Goal: Task Accomplishment & Management: Manage account settings

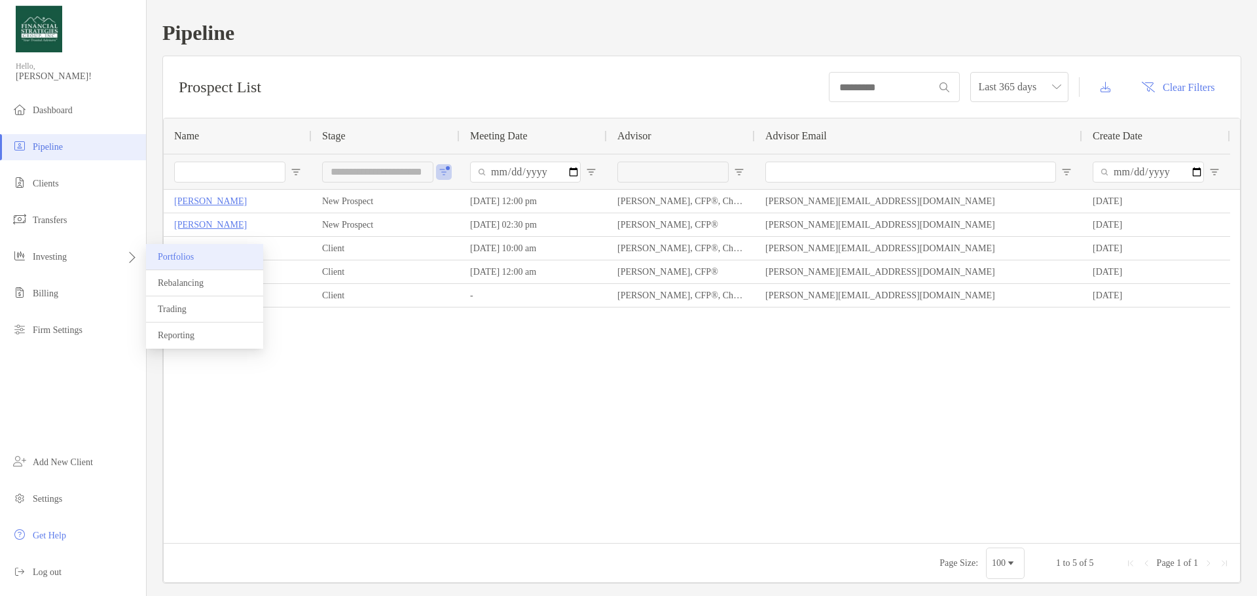
click at [191, 254] on span "Portfolios" at bounding box center [176, 257] width 36 height 10
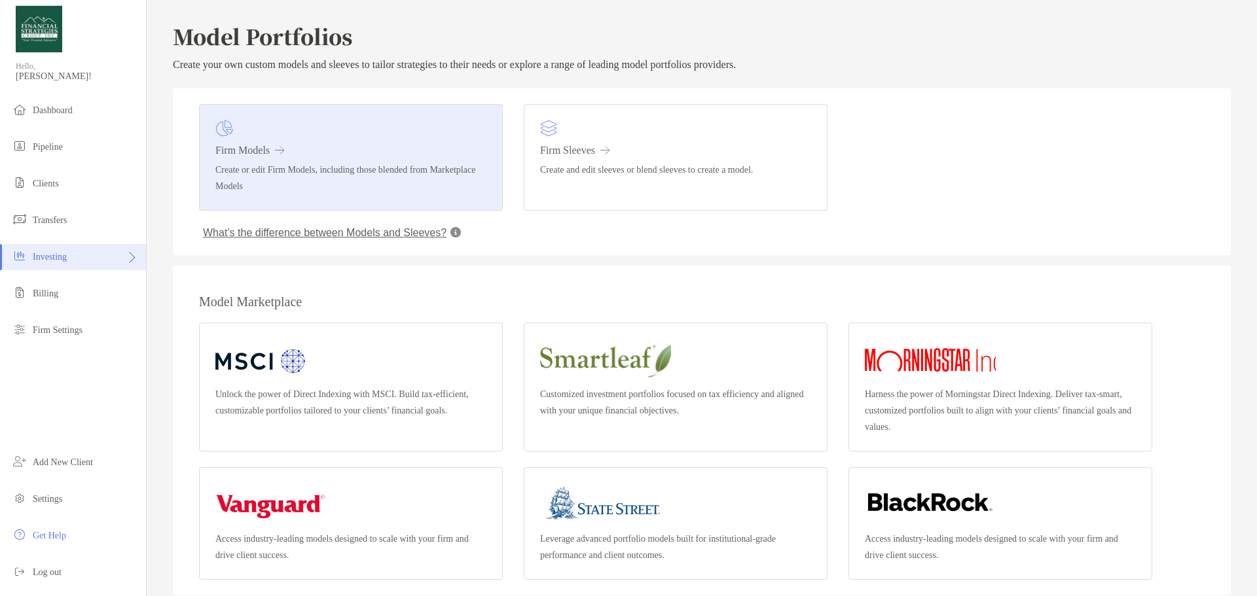
click at [276, 152] on h3 "Firm Models" at bounding box center [350, 151] width 271 height 12
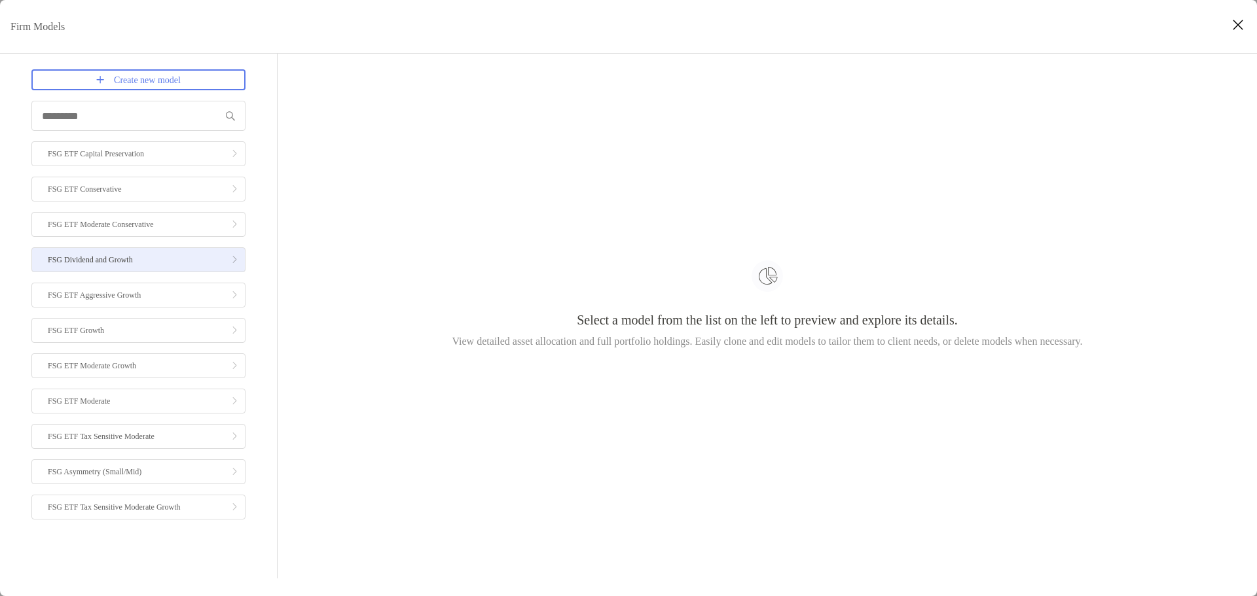
click at [90, 258] on p "FSG Dividend and Growth" at bounding box center [90, 260] width 85 height 16
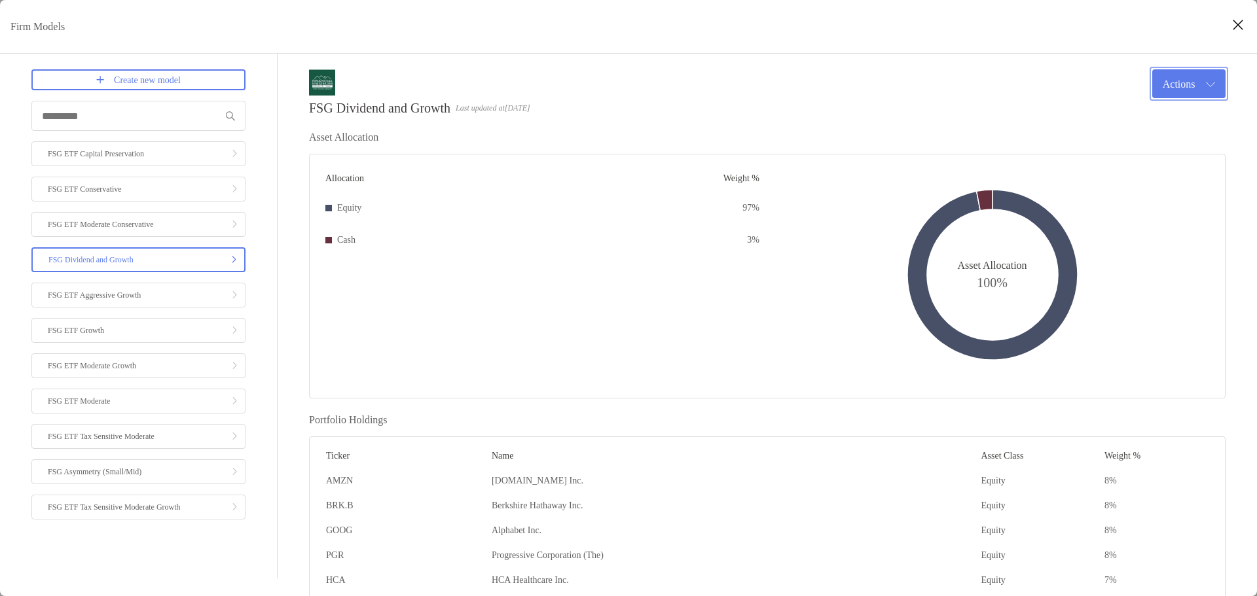
click at [1170, 82] on button "Actions" at bounding box center [1188, 83] width 73 height 29
click at [1159, 107] on button "Edit" at bounding box center [1169, 115] width 111 height 33
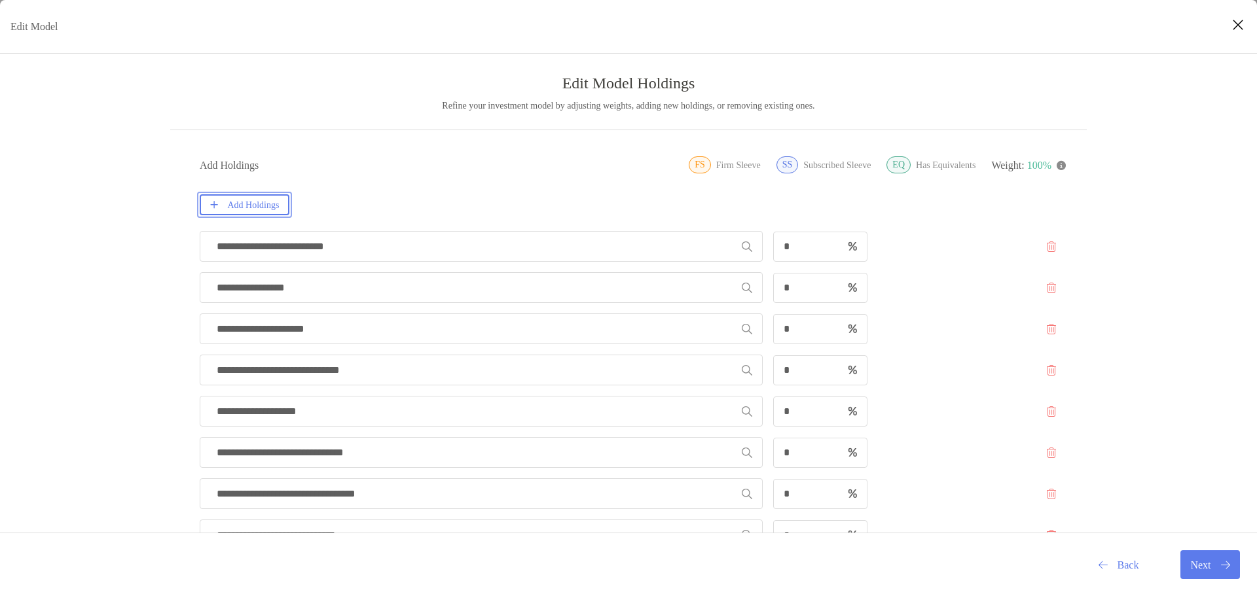
click at [278, 208] on button "Add Holdings" at bounding box center [245, 204] width 90 height 21
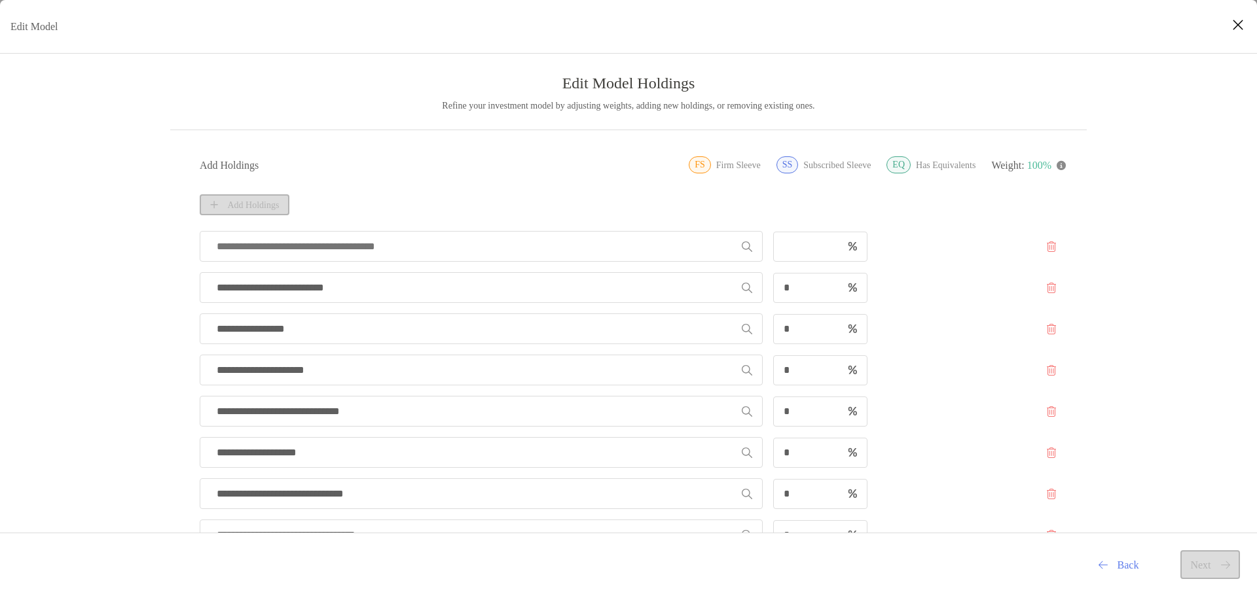
click at [427, 251] on input "Edit Model" at bounding box center [476, 246] width 532 height 29
type input "***"
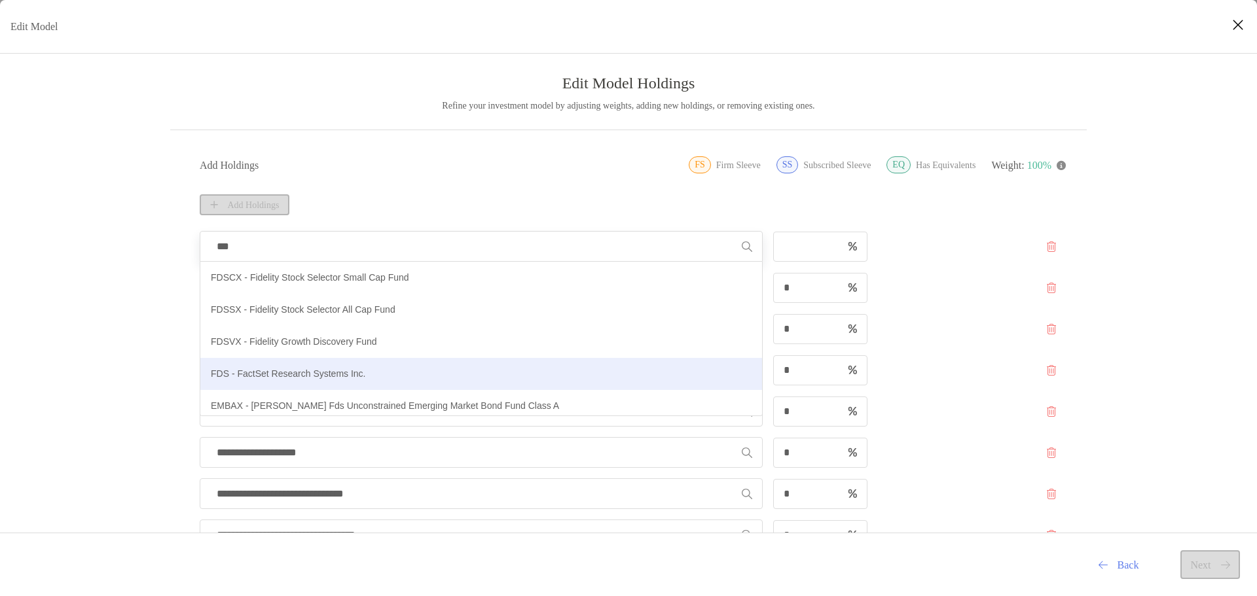
click at [306, 375] on p "FDS - FactSet Research Systems Inc." at bounding box center [288, 374] width 155 height 16
type input "**********"
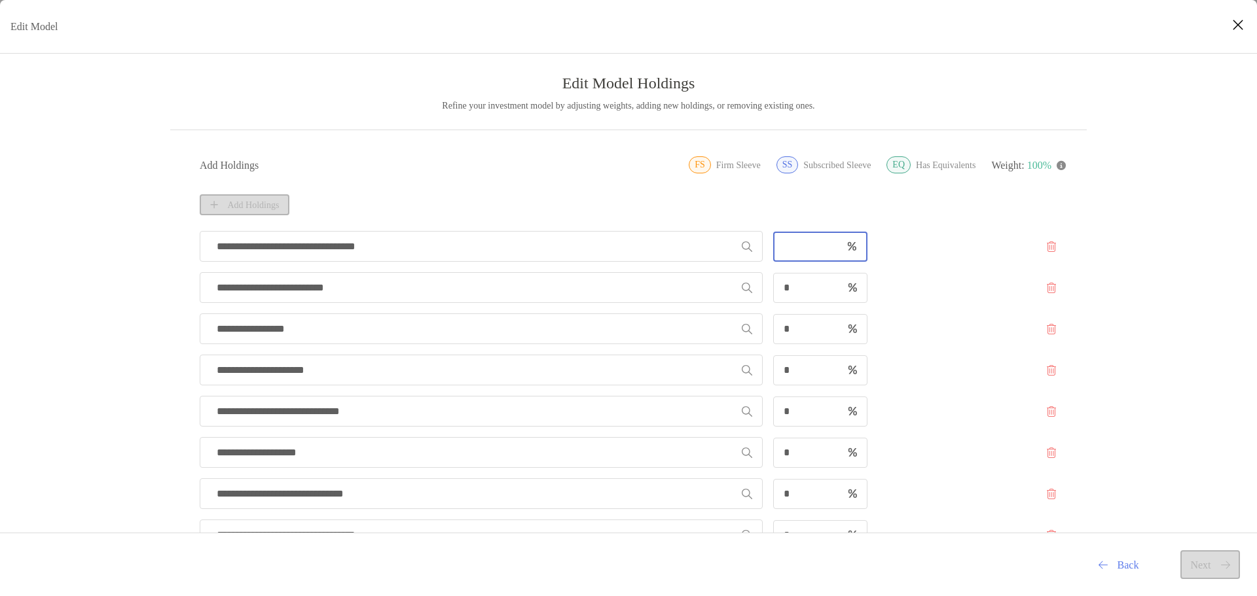
click at [805, 247] on input "Edit Model" at bounding box center [808, 246] width 67 height 11
type input "*"
click at [90, 274] on div "**********" at bounding box center [628, 565] width 1257 height 980
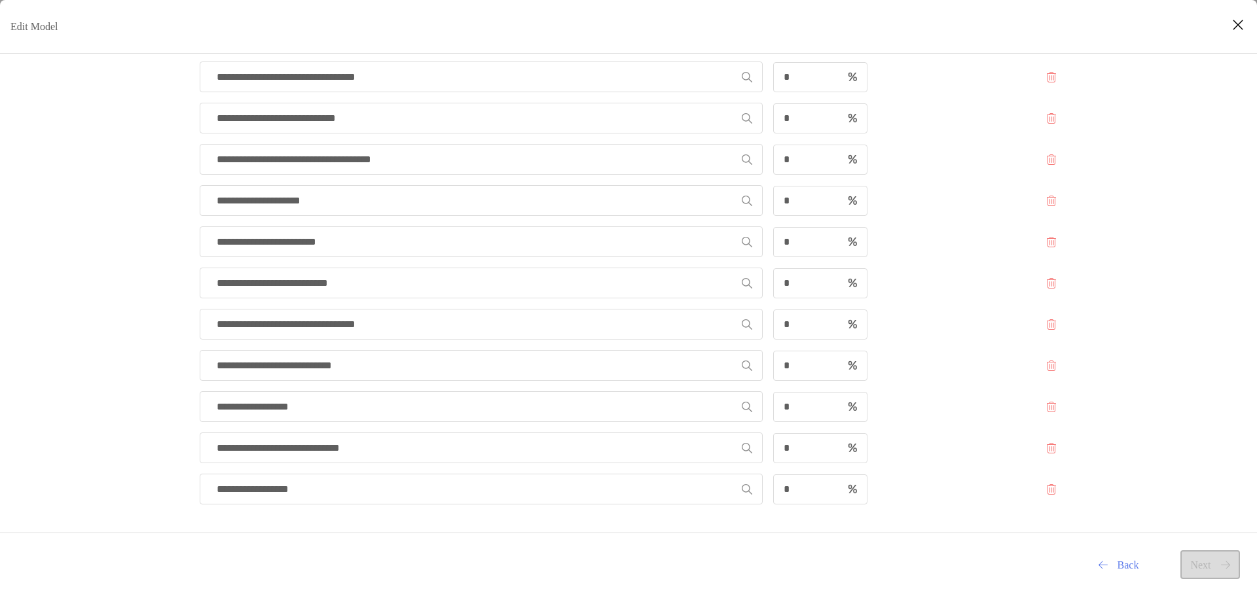
scroll to position [459, 0]
click at [793, 449] on input "*" at bounding box center [808, 448] width 67 height 11
type input "*"
click at [71, 354] on div "**********" at bounding box center [628, 106] width 1257 height 980
click at [802, 406] on input "*" at bounding box center [808, 406] width 67 height 11
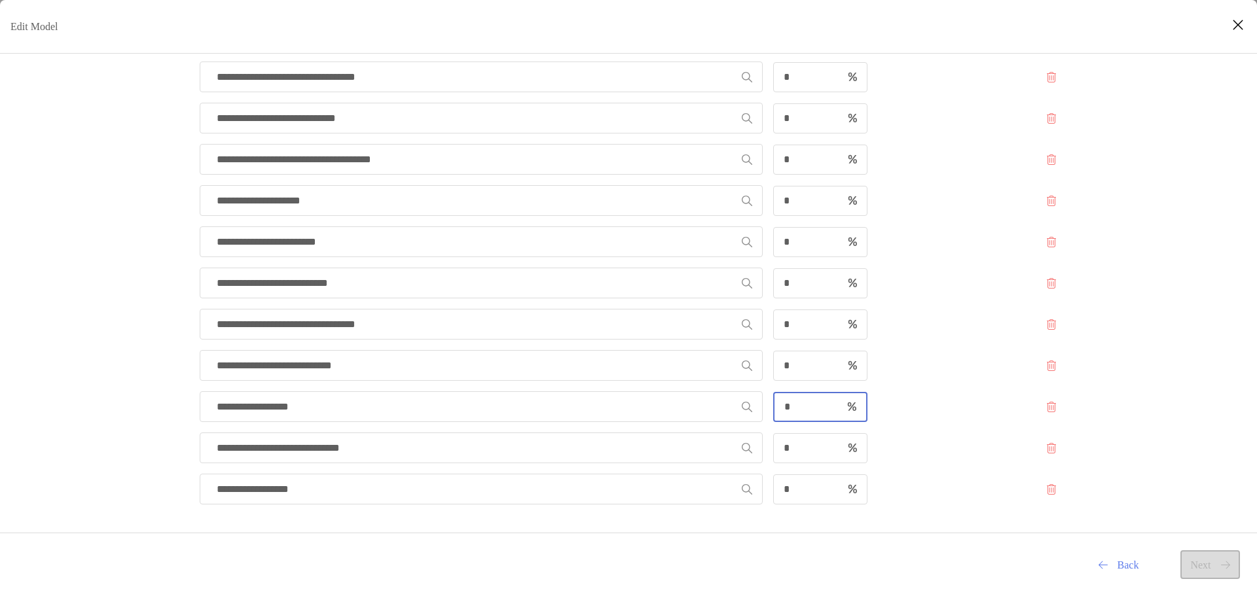
type input "*"
click at [83, 338] on div "**********" at bounding box center [628, 106] width 1257 height 980
click at [814, 288] on input "*" at bounding box center [808, 283] width 67 height 11
type input "*"
click at [109, 295] on div "**********" at bounding box center [628, 106] width 1257 height 980
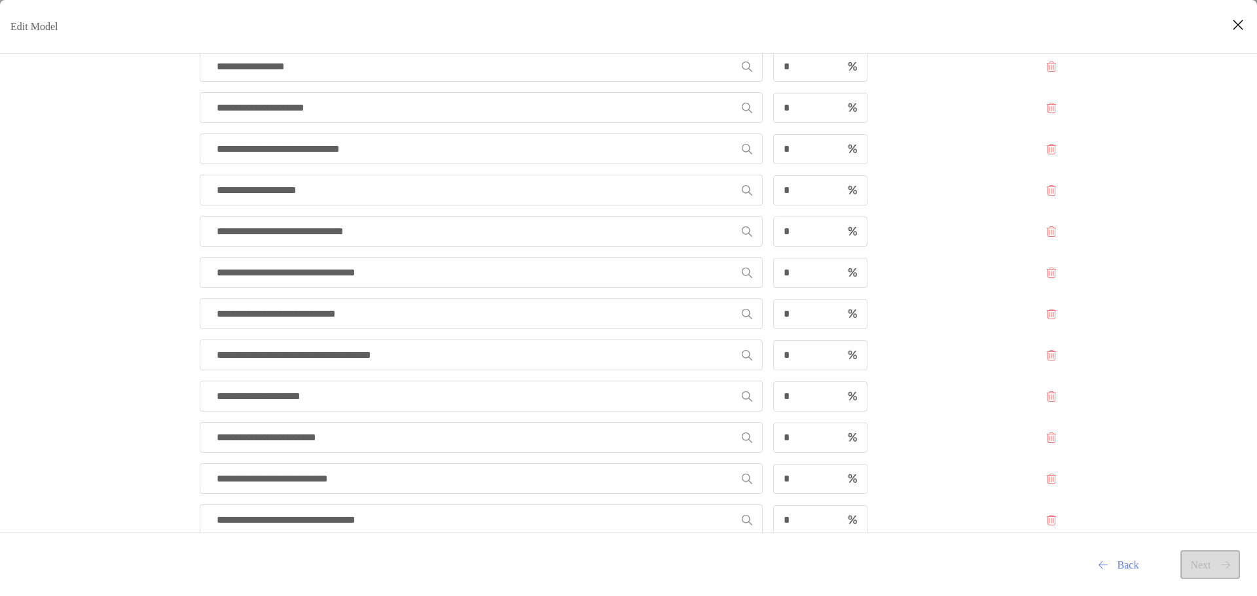
scroll to position [197, 0]
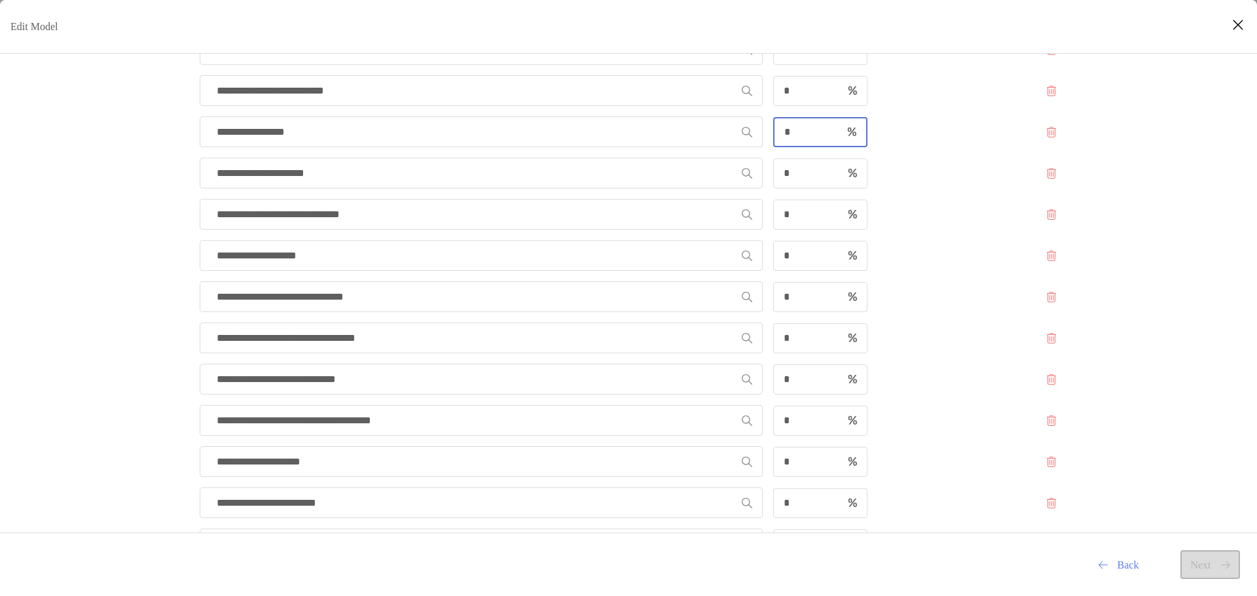
click at [795, 134] on input "*" at bounding box center [808, 131] width 67 height 11
type input "*"
click at [80, 190] on div "**********" at bounding box center [628, 368] width 1257 height 980
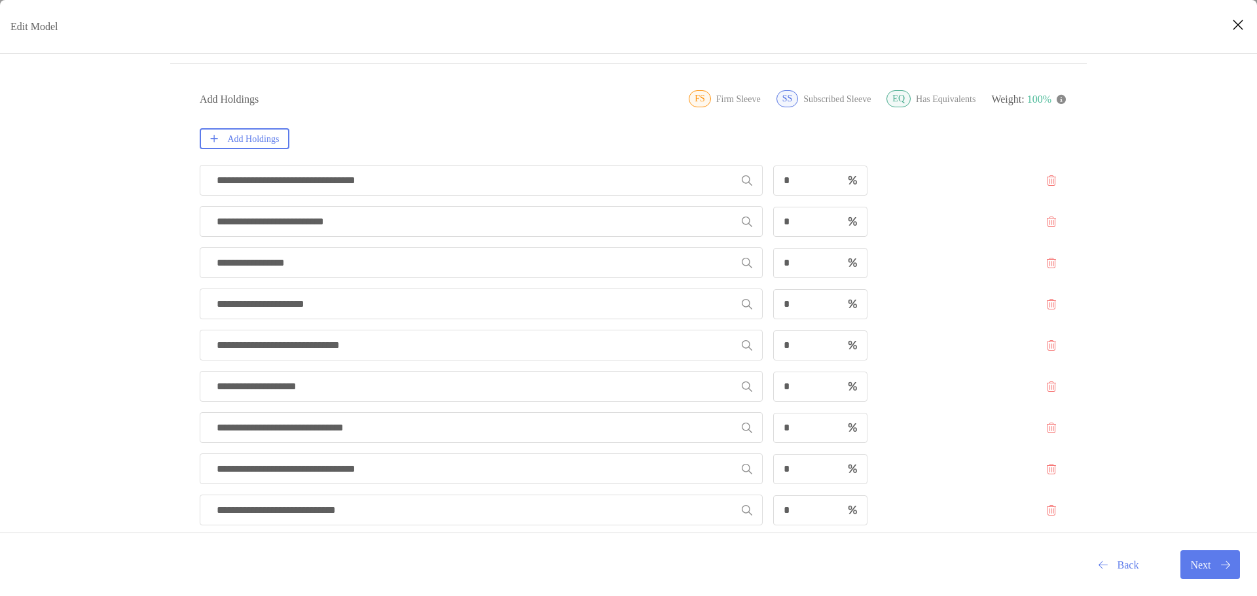
scroll to position [459, 0]
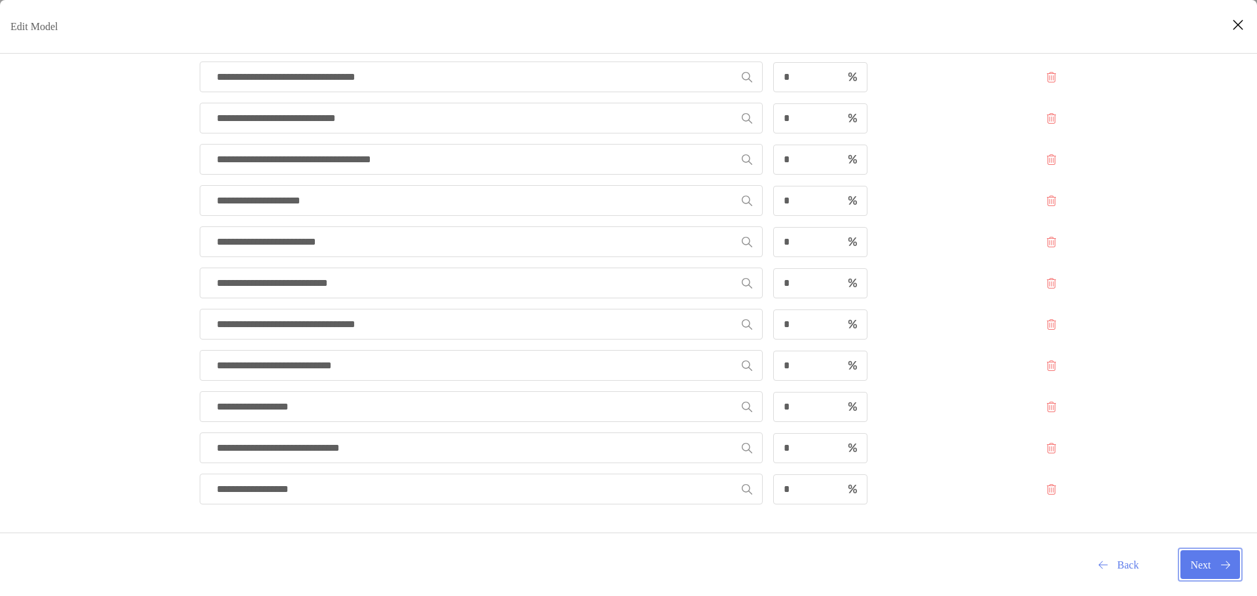
click at [1207, 562] on button "Next" at bounding box center [1211, 565] width 60 height 29
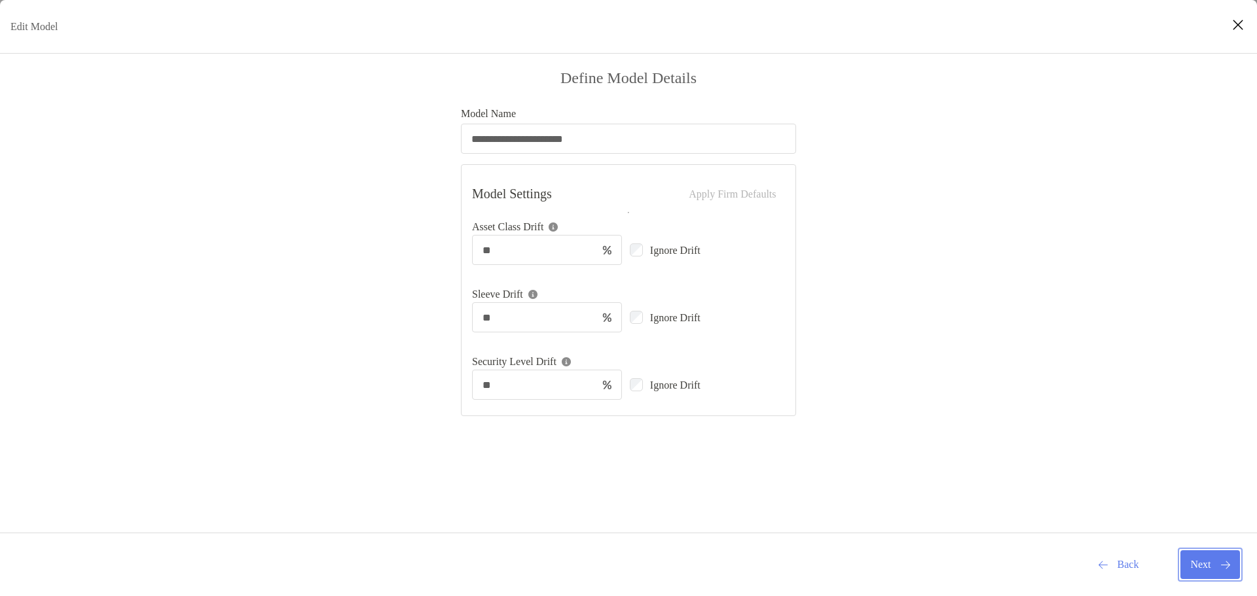
click at [1207, 561] on button "Next" at bounding box center [1211, 565] width 60 height 29
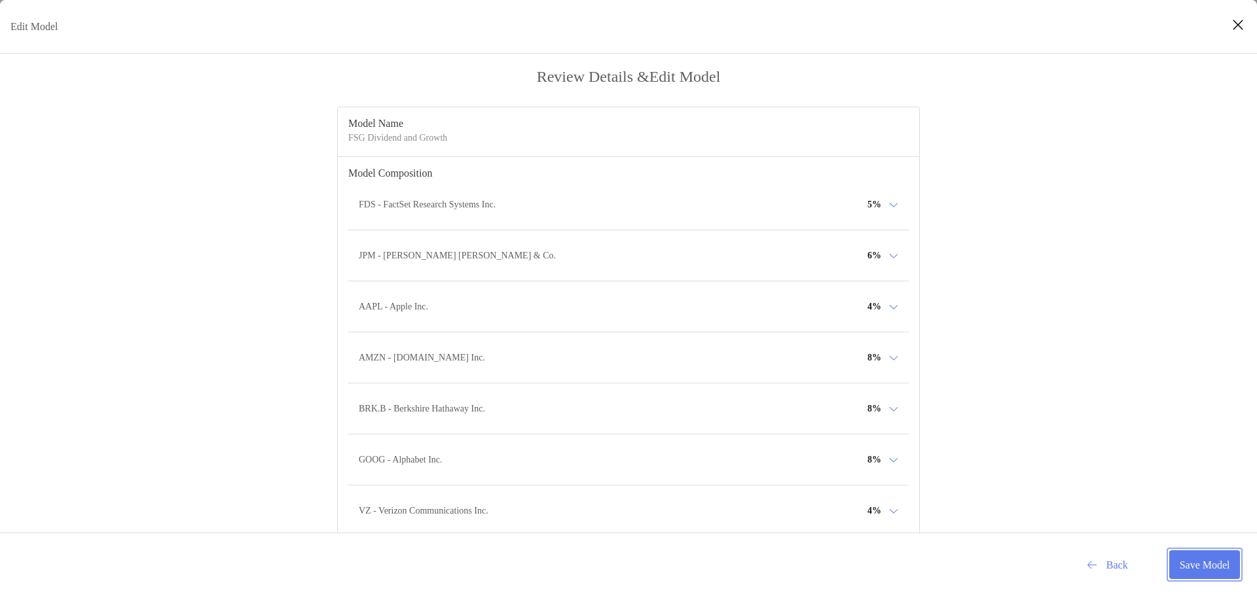
click at [1200, 560] on button "Save Model" at bounding box center [1204, 565] width 71 height 29
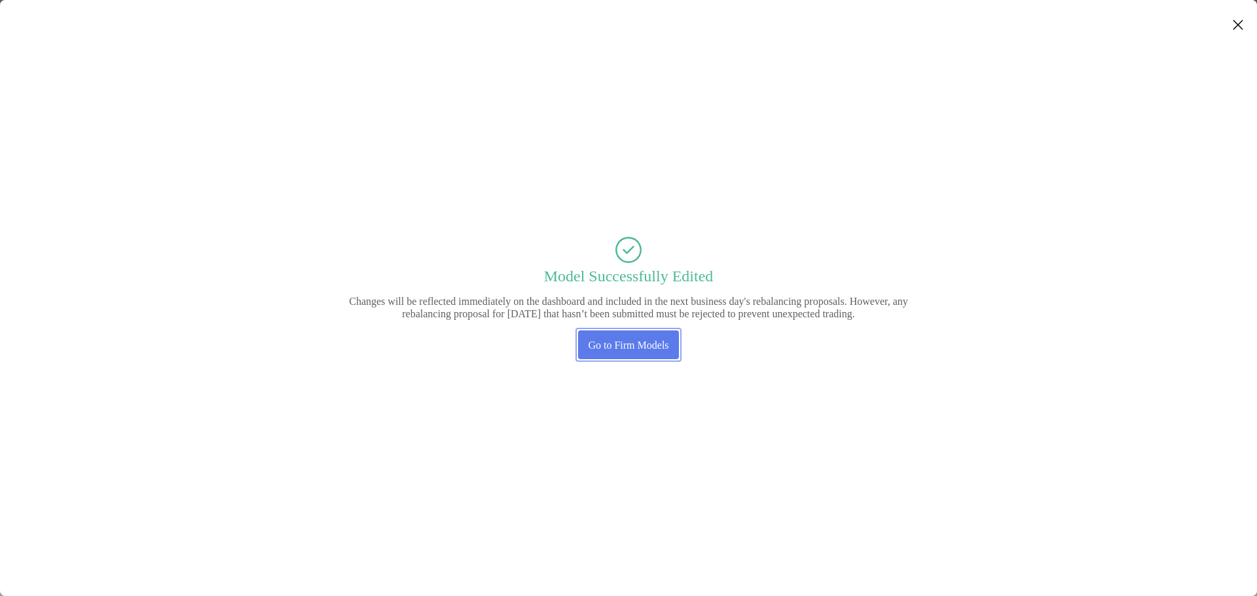
click at [647, 348] on button "Go to Firm Models" at bounding box center [628, 345] width 101 height 29
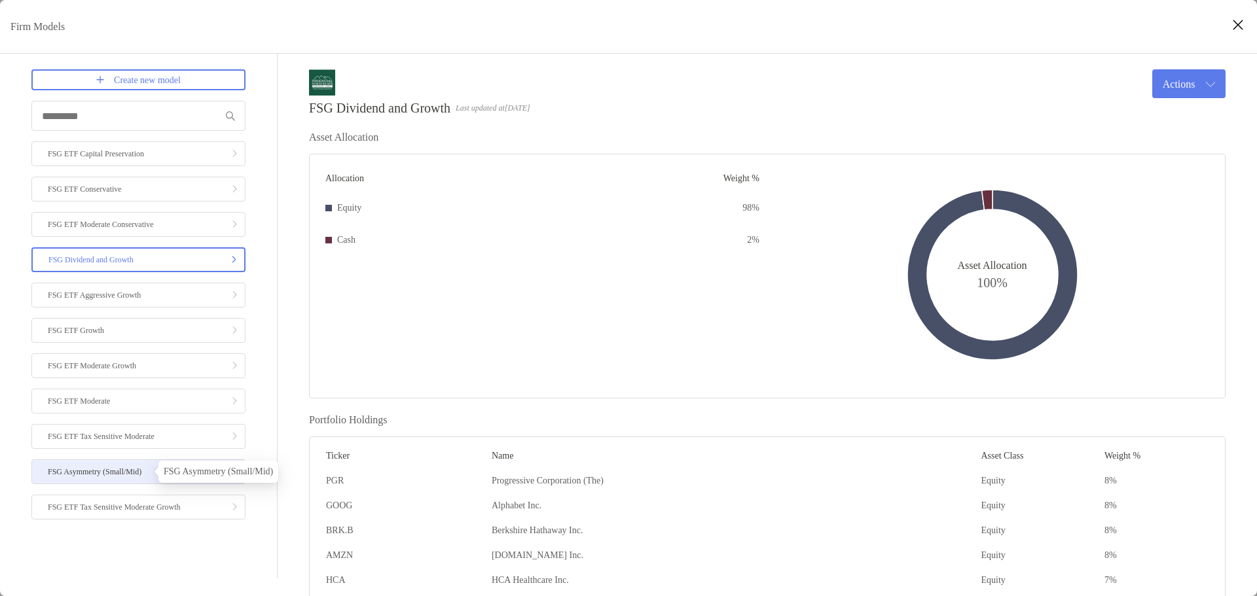
click at [130, 473] on p "FSG Asymmetry (Small/Mid)" at bounding box center [95, 472] width 94 height 16
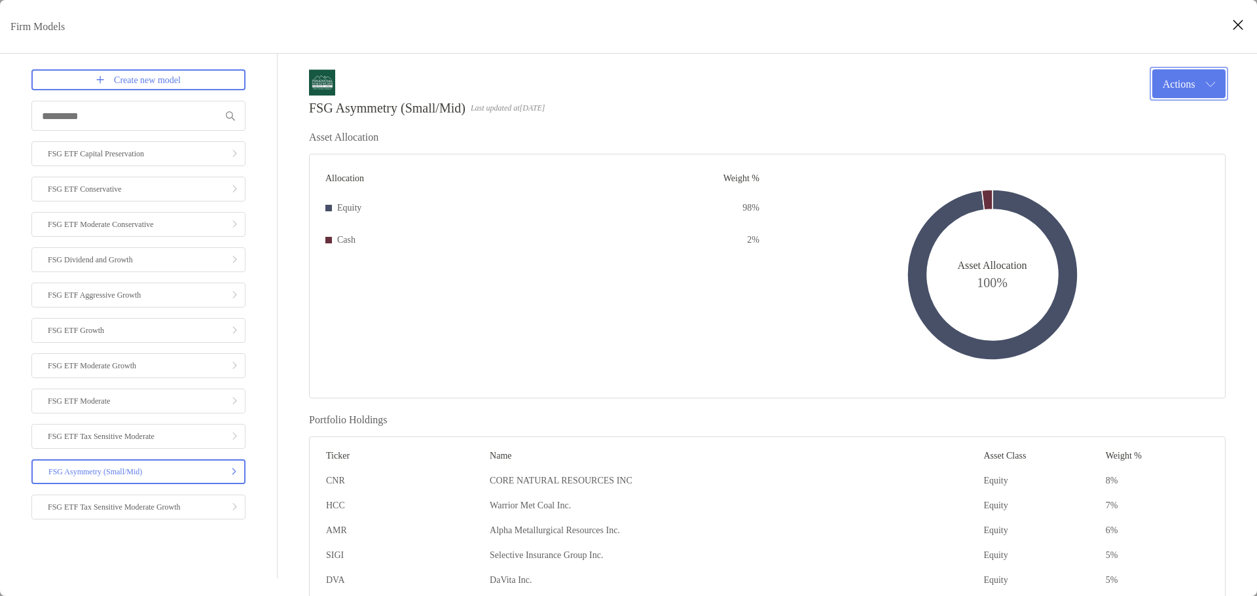
click at [1198, 88] on button "Actions" at bounding box center [1188, 83] width 73 height 29
click at [1166, 113] on div "Edit" at bounding box center [1169, 115] width 90 height 12
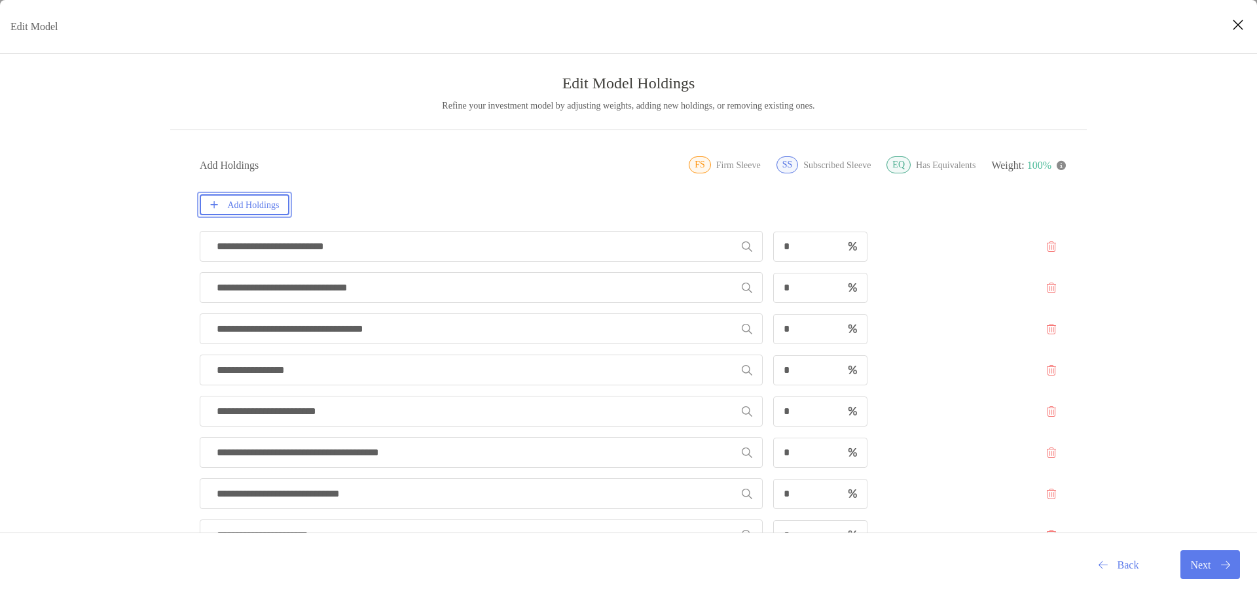
click at [263, 204] on button "Add Holdings" at bounding box center [245, 204] width 90 height 21
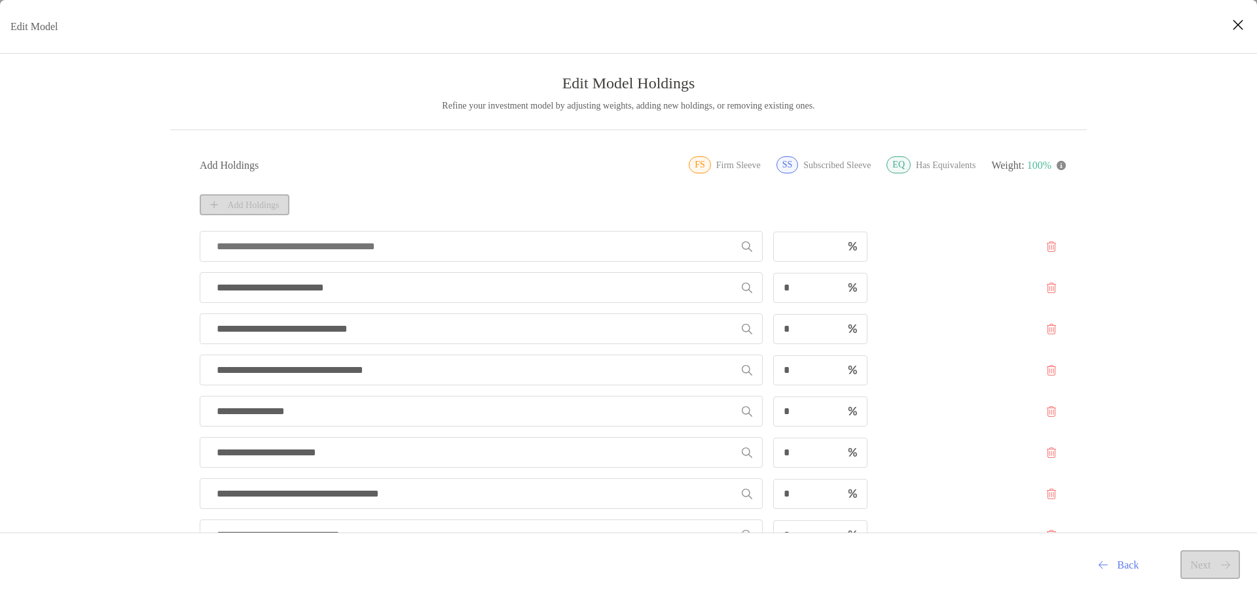
click at [289, 253] on input "Edit Model" at bounding box center [476, 246] width 532 height 29
type input "***"
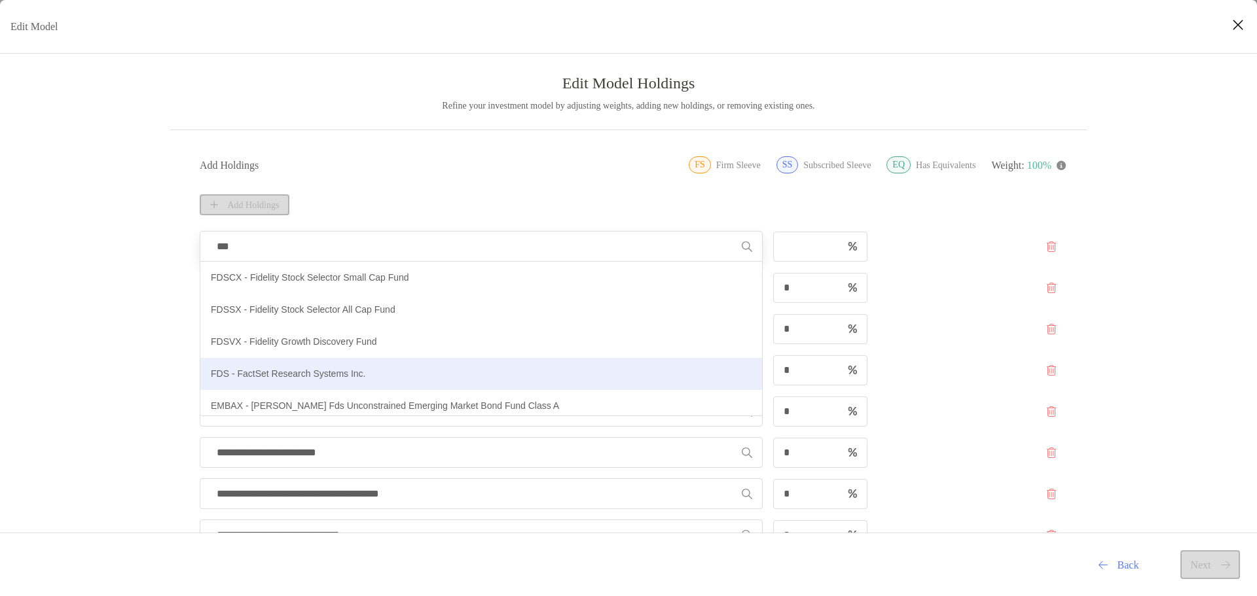
click at [282, 370] on p "FDS - FactSet Research Systems Inc." at bounding box center [288, 374] width 155 height 16
type input "**********"
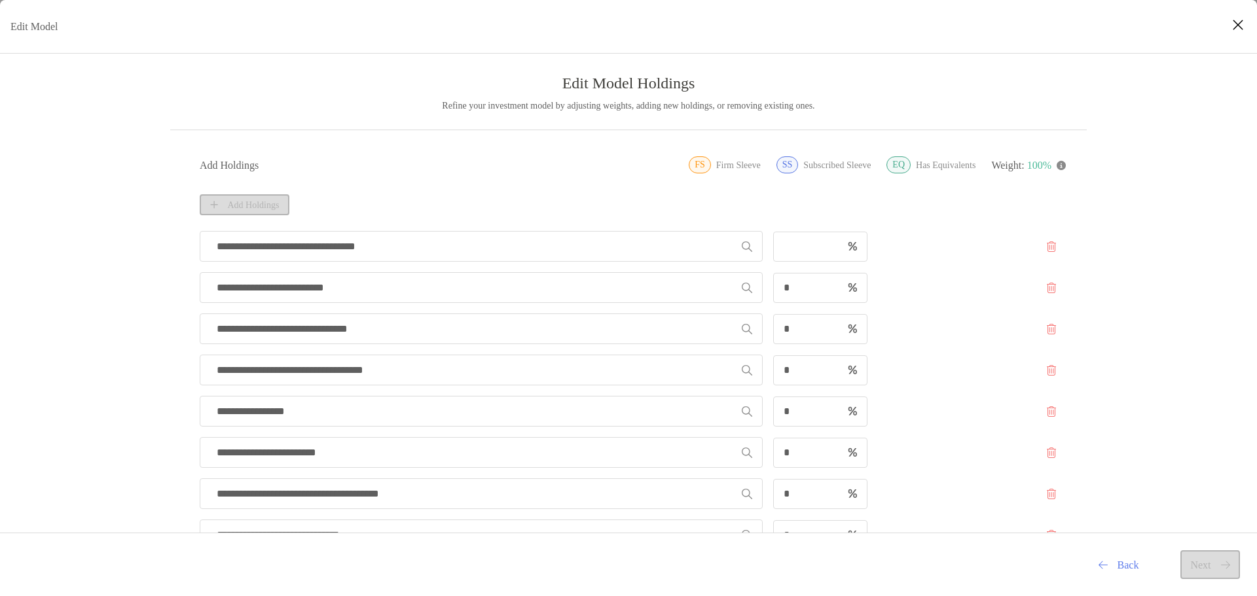
click at [242, 202] on div "Add Holdings" at bounding box center [633, 204] width 866 height 21
click at [795, 243] on input "Edit Model" at bounding box center [808, 246] width 67 height 11
type input "*"
click at [254, 205] on button "Add Holdings" at bounding box center [245, 204] width 90 height 21
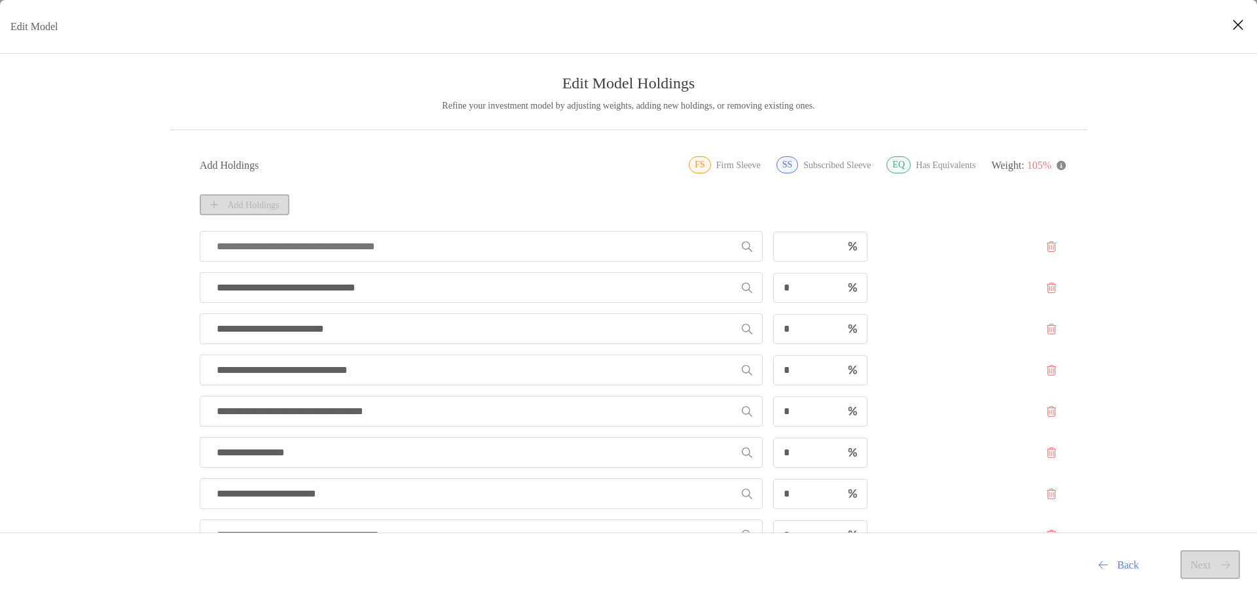
click at [259, 242] on input "Edit Model" at bounding box center [476, 246] width 532 height 29
type input "****"
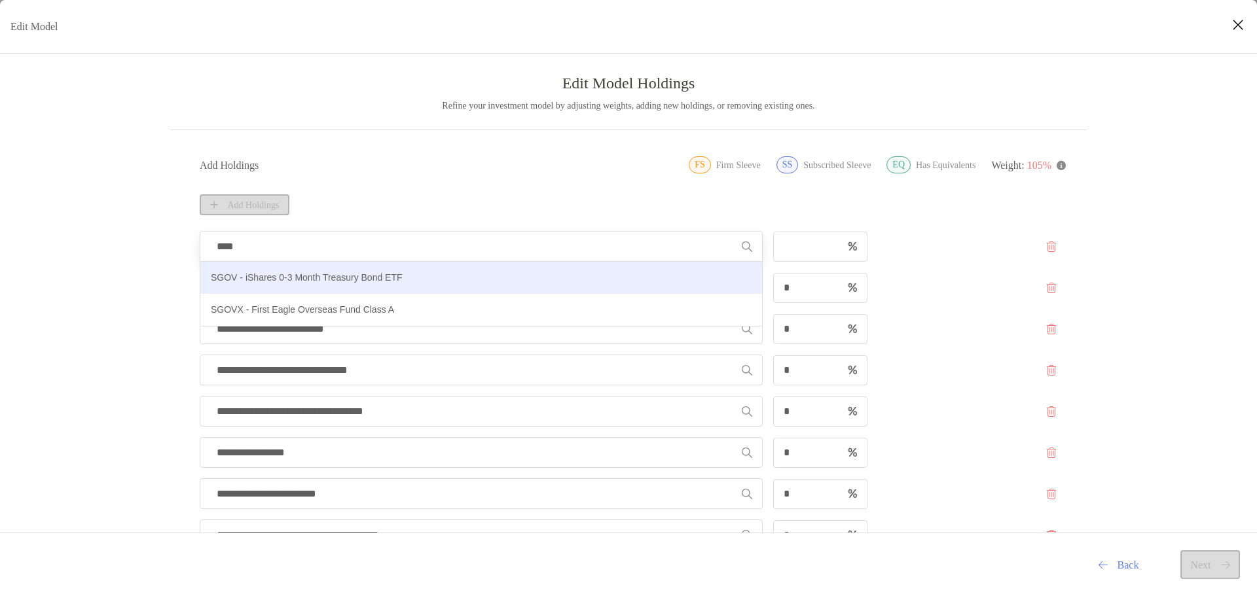
click at [319, 278] on p "SGOV - iShares 0-3 Month Treasury Bond ETF" at bounding box center [307, 278] width 192 height 16
type input "**********"
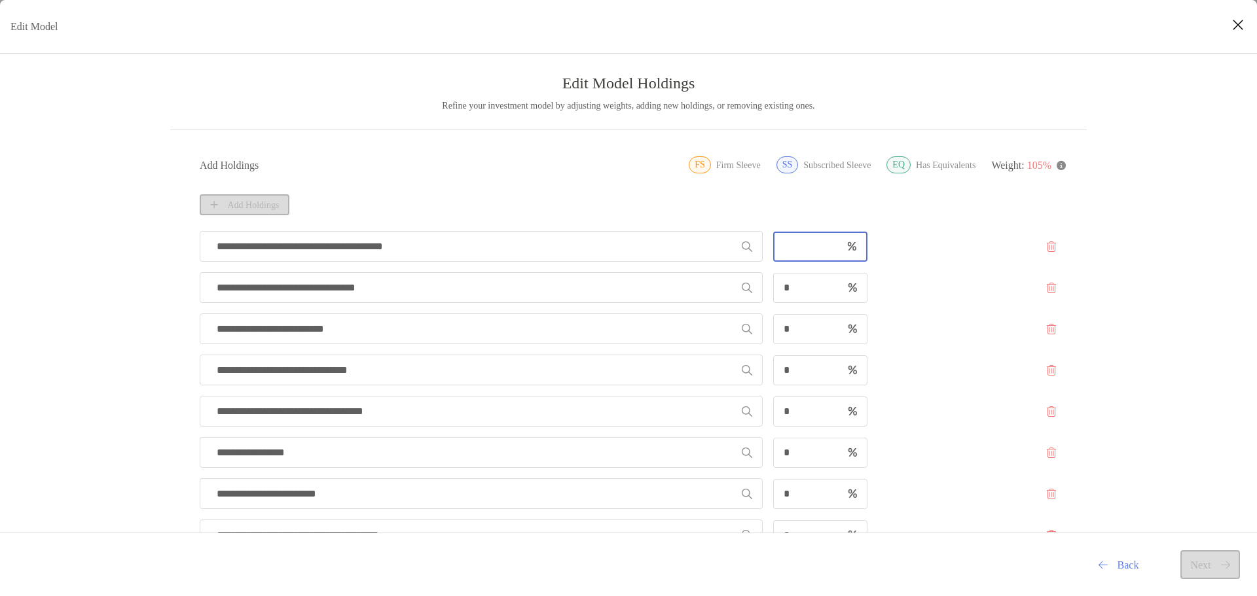
click at [798, 247] on input "Edit Model" at bounding box center [808, 246] width 67 height 11
type input "*"
click at [273, 208] on button "Add Holdings" at bounding box center [245, 204] width 90 height 21
click at [268, 246] on input "Edit Model" at bounding box center [476, 246] width 532 height 29
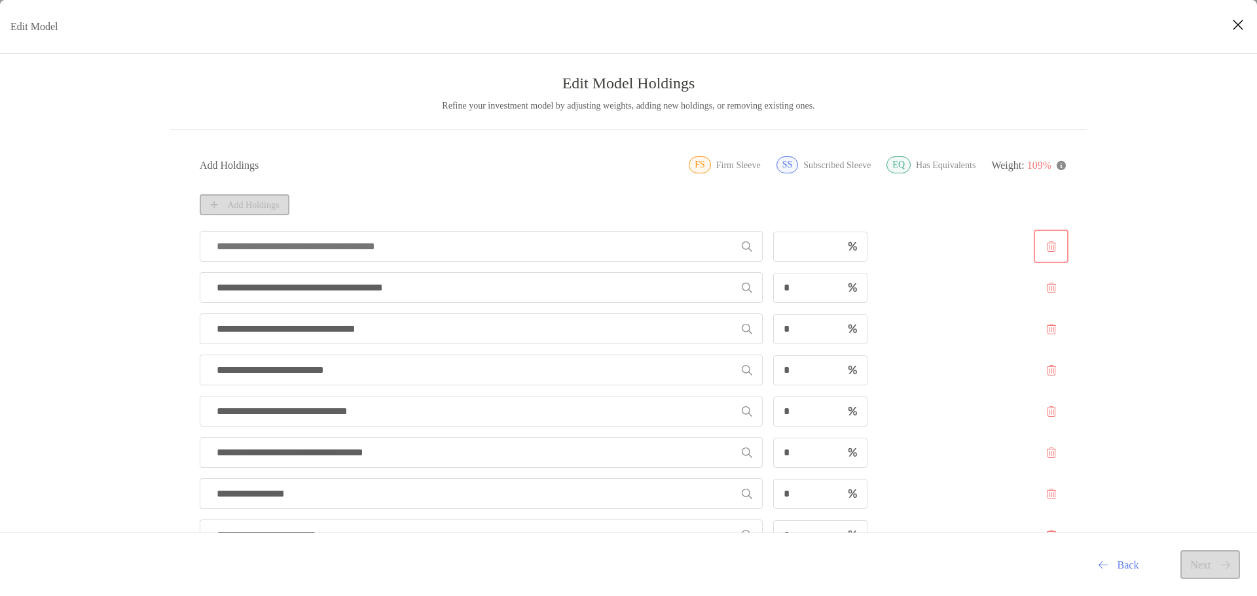
click at [1048, 247] on button "Edit Model" at bounding box center [1050, 246] width 29 height 28
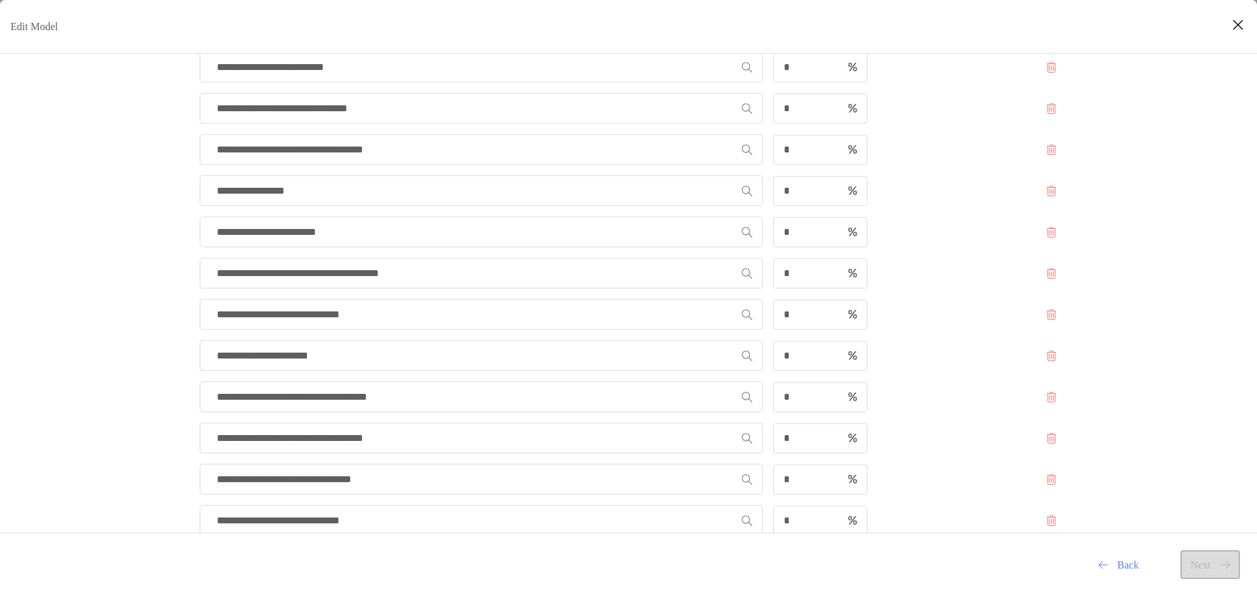
scroll to position [393, 0]
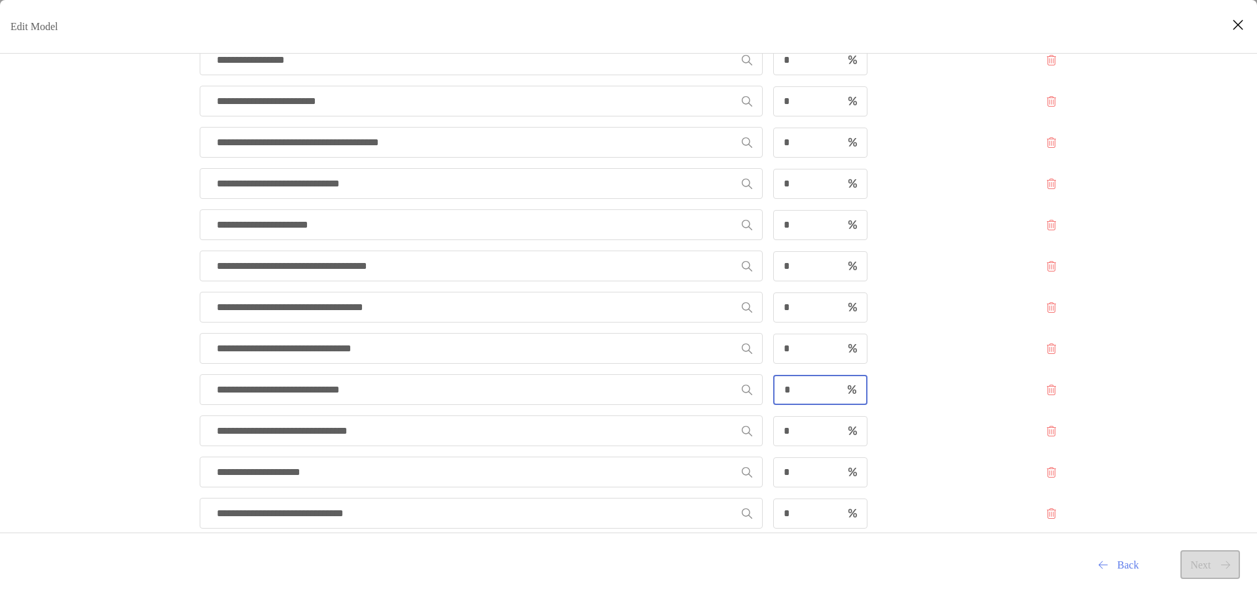
click at [807, 392] on input "*" at bounding box center [808, 389] width 67 height 11
type input "*"
click at [109, 344] on div "**********" at bounding box center [628, 296] width 1257 height 1228
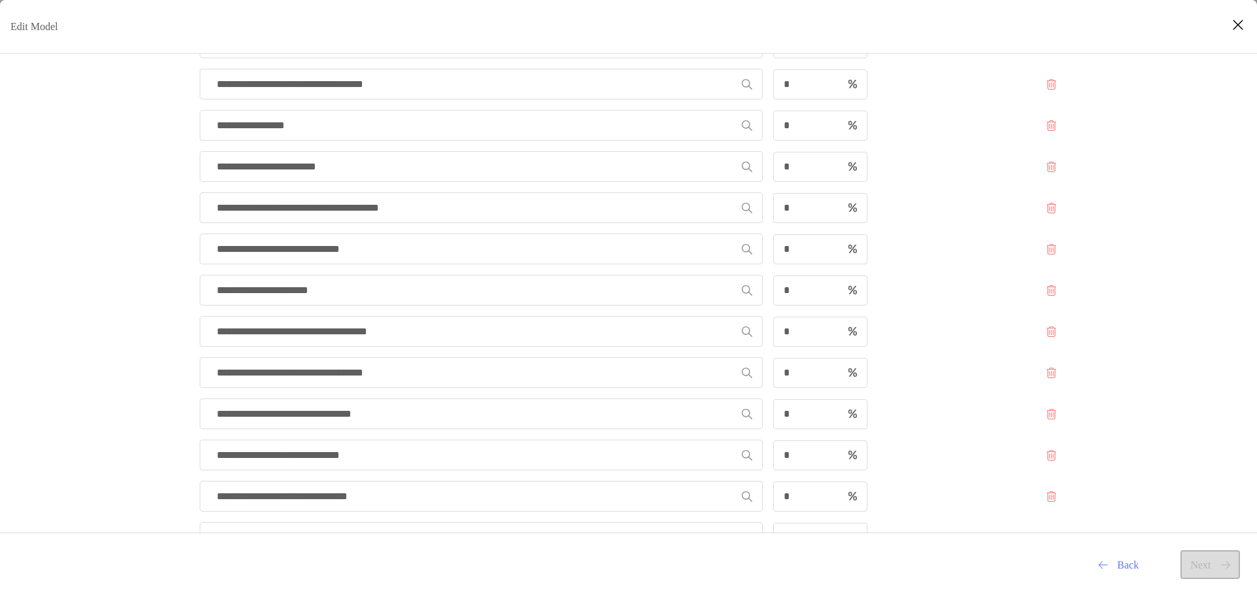
scroll to position [458, 0]
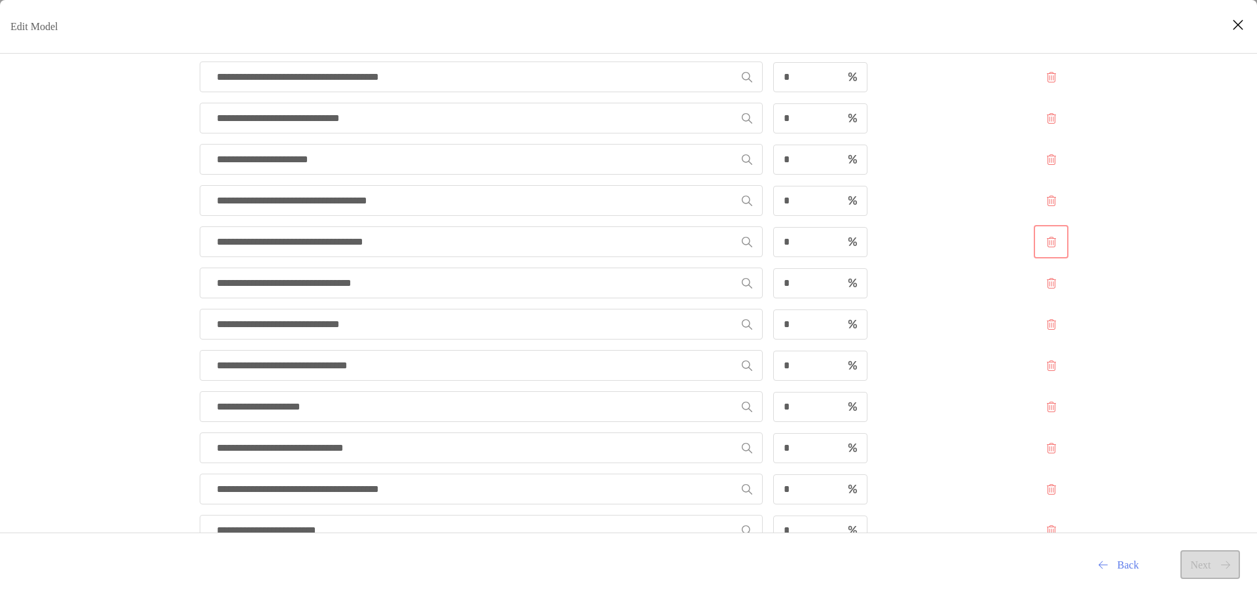
click at [1050, 241] on button "Edit Model" at bounding box center [1050, 242] width 29 height 28
click at [1048, 364] on button "Edit Model" at bounding box center [1050, 366] width 29 height 28
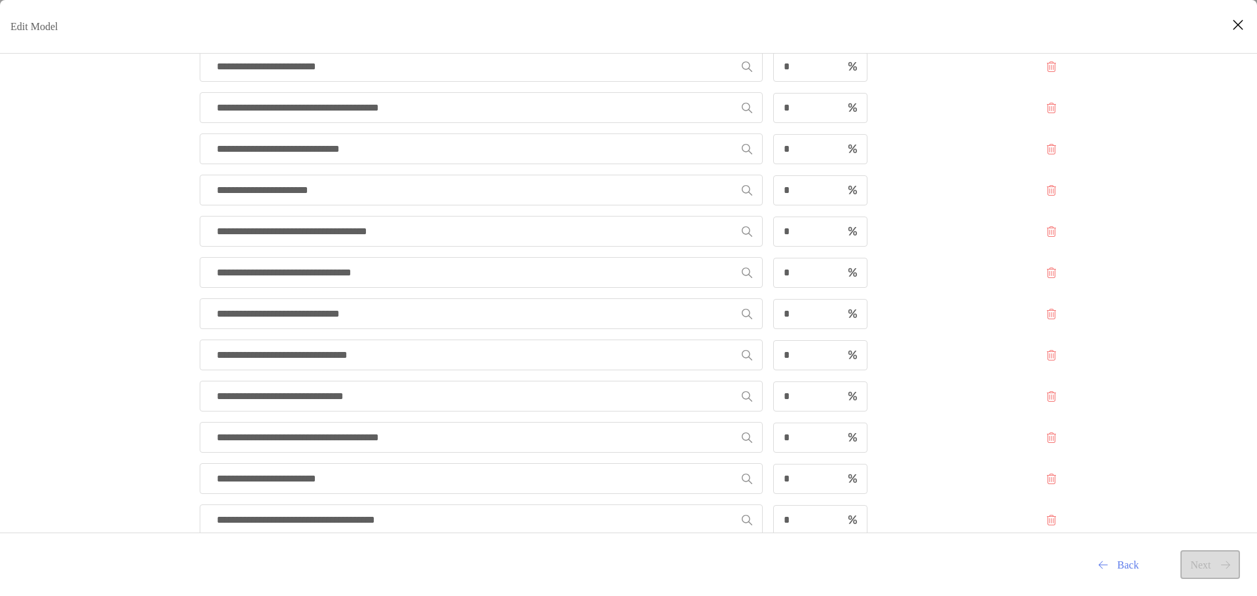
scroll to position [362, 0]
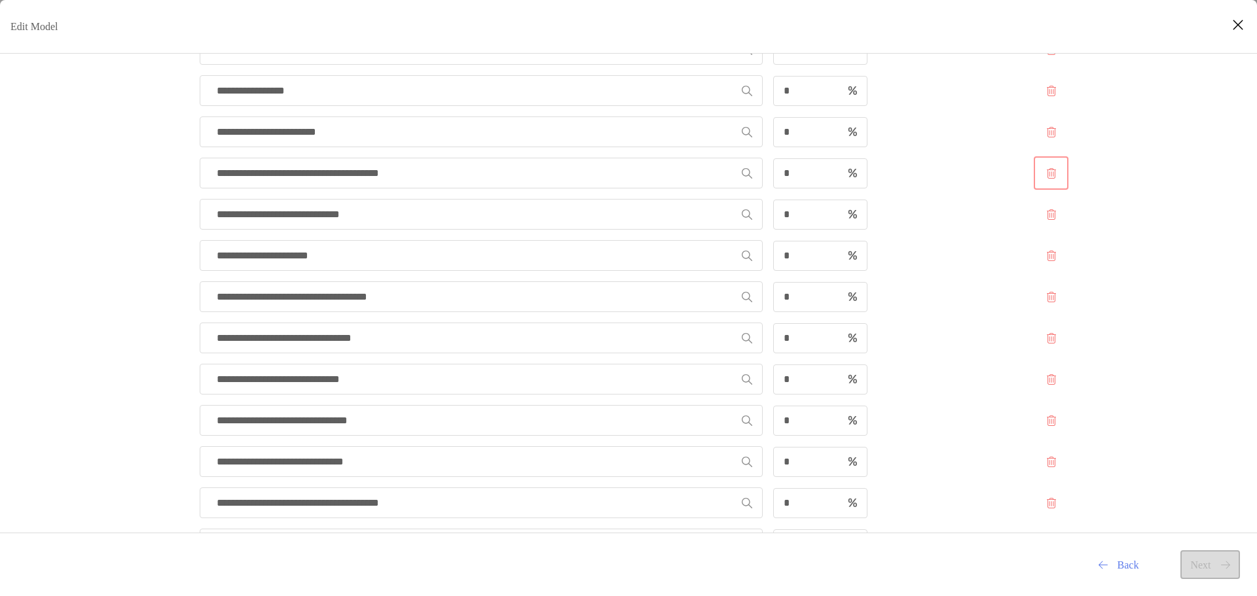
click at [1050, 172] on button "Edit Model" at bounding box center [1050, 173] width 29 height 28
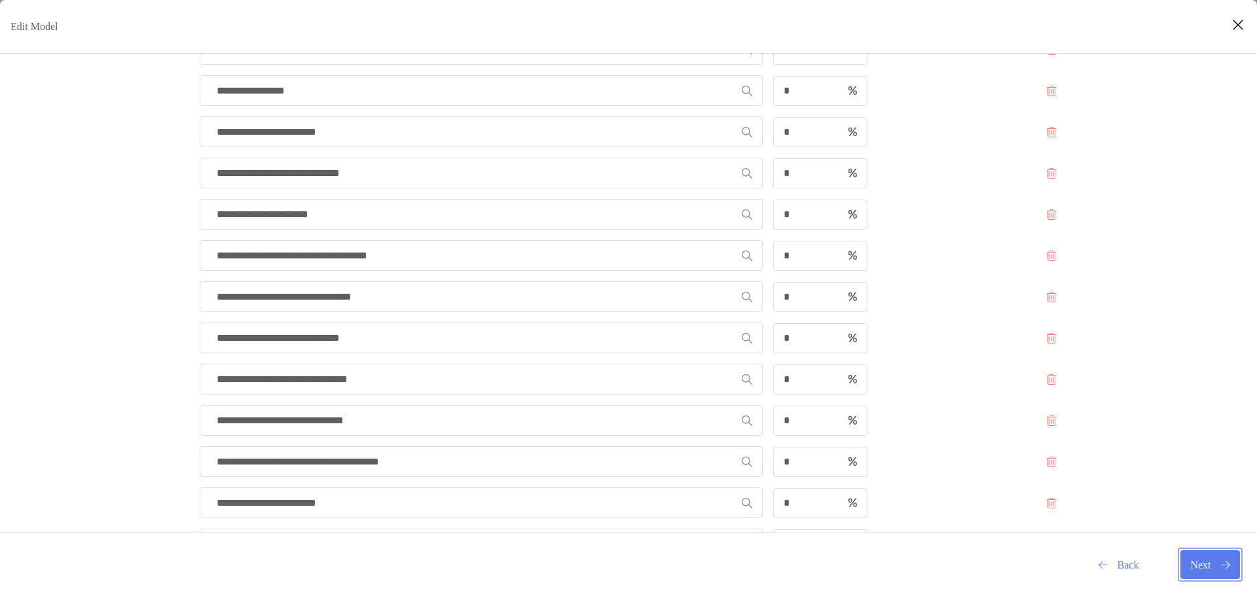
click at [1191, 557] on button "Next" at bounding box center [1211, 565] width 60 height 29
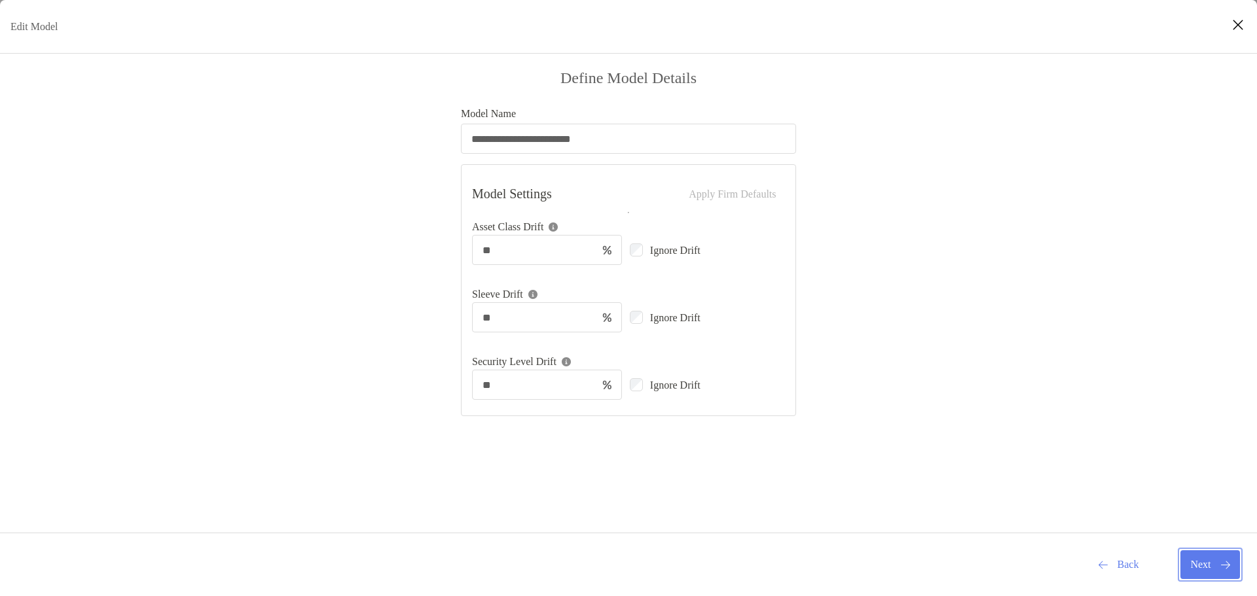
click at [1216, 566] on button "Next" at bounding box center [1211, 565] width 60 height 29
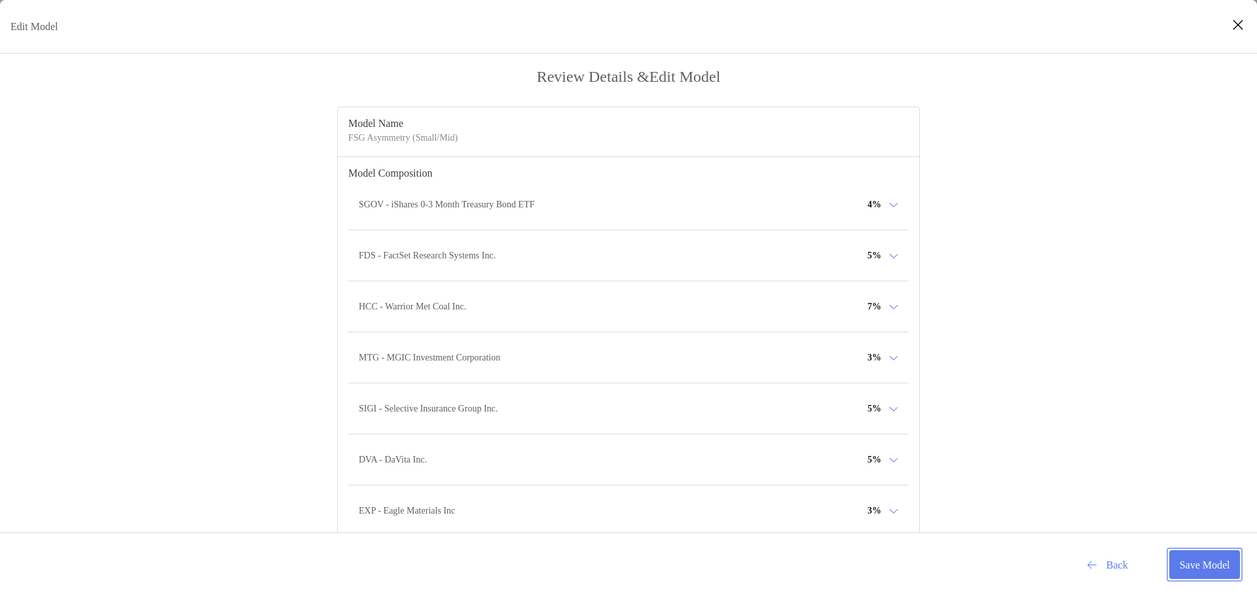
click at [1198, 562] on button "Save Model" at bounding box center [1204, 565] width 71 height 29
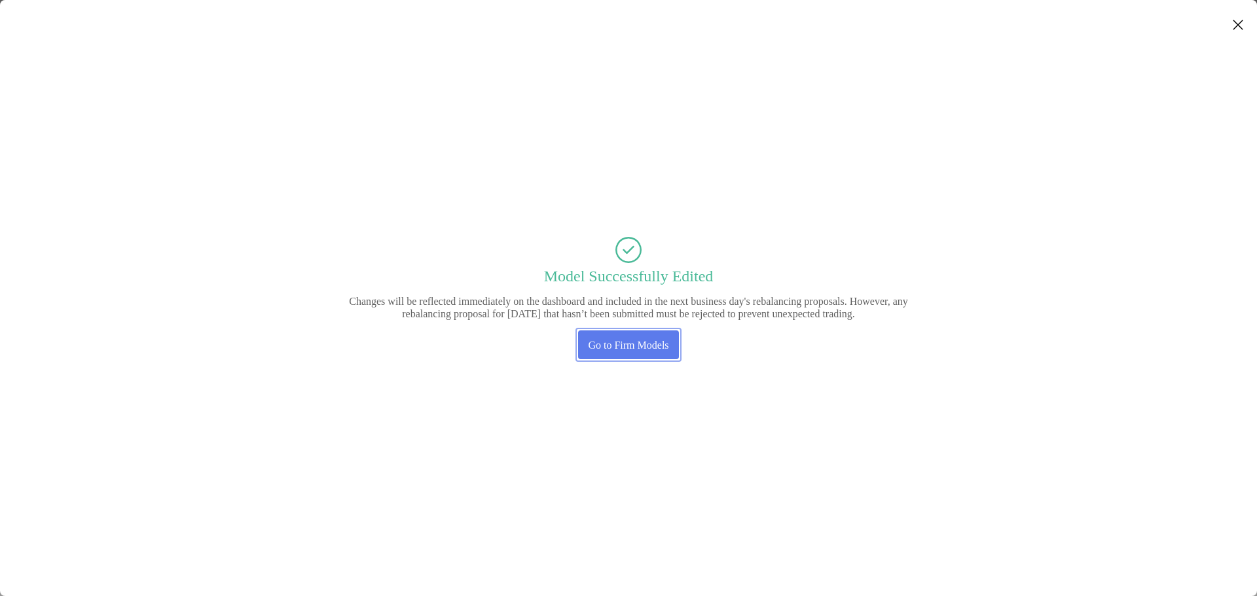
click at [641, 340] on button "Go to Firm Models" at bounding box center [628, 345] width 101 height 29
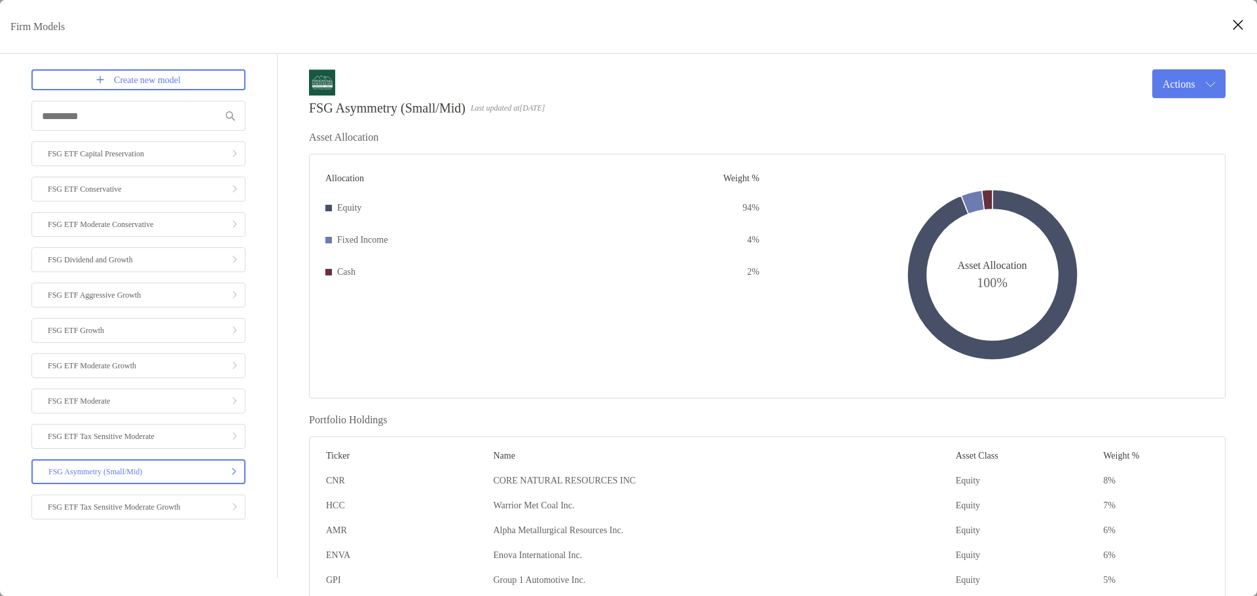
click at [1245, 26] on button "Close modal" at bounding box center [1238, 26] width 20 height 20
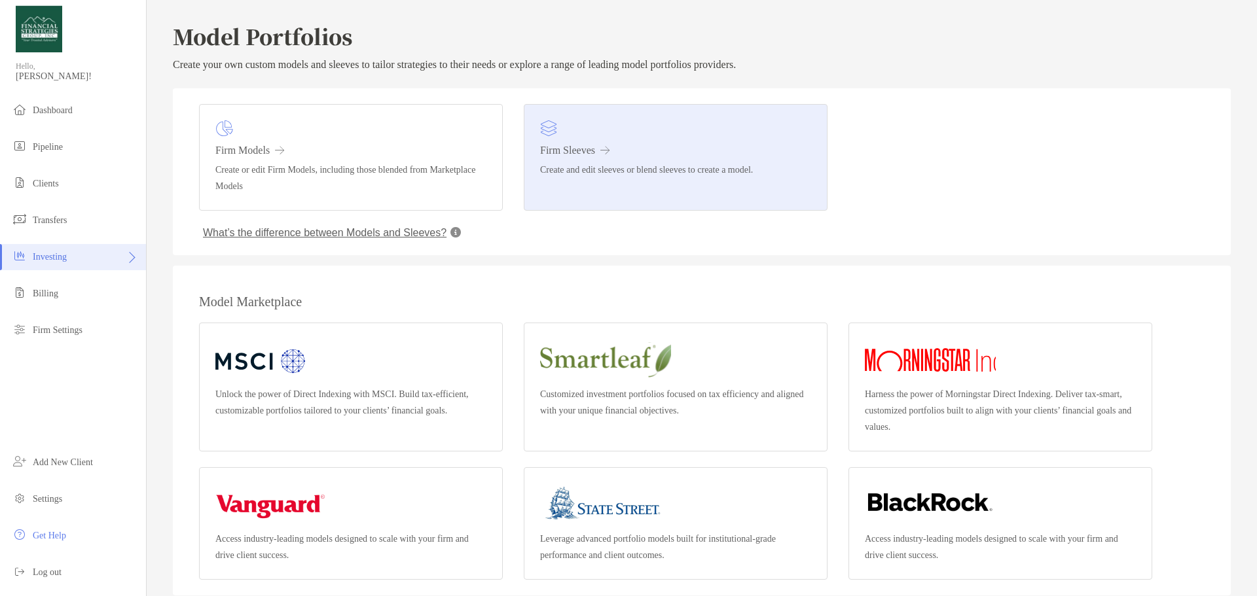
click at [575, 160] on link "Firm Sleeves Create and edit sleeves or blend sleeves to create a model." at bounding box center [676, 157] width 304 height 107
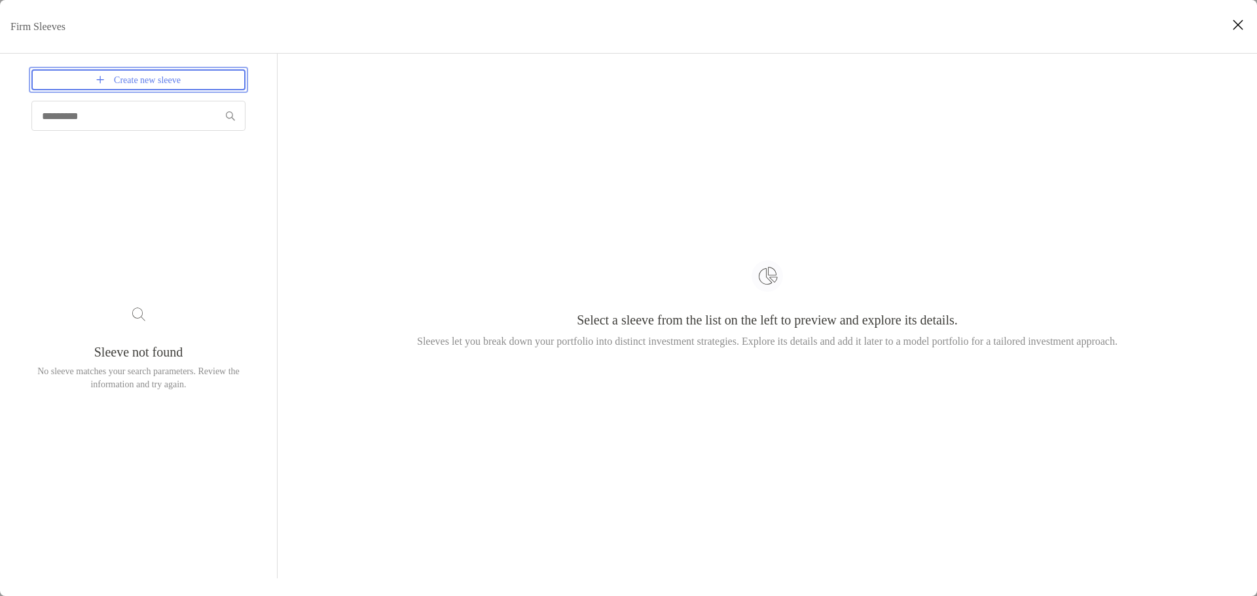
click at [117, 86] on link "Create new sleeve" at bounding box center [138, 79] width 214 height 21
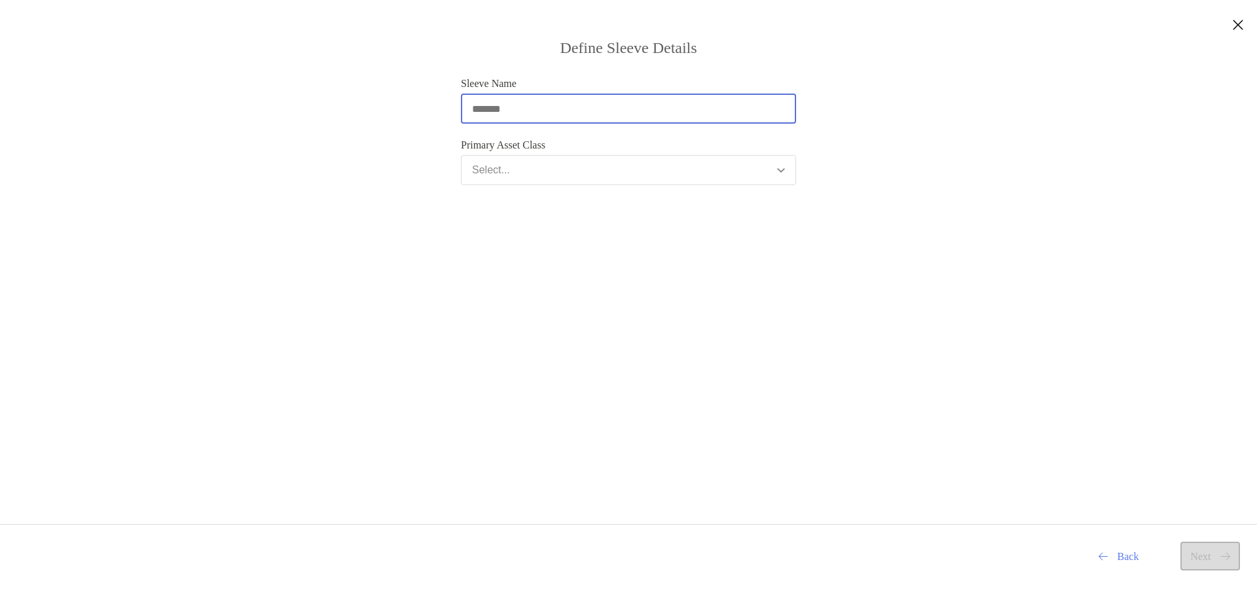
click at [542, 110] on input "Sleeve Name" at bounding box center [628, 108] width 333 height 11
click at [469, 111] on input "**********" at bounding box center [628, 108] width 333 height 11
type input "**********"
click at [501, 173] on div "Select..." at bounding box center [491, 170] width 38 height 12
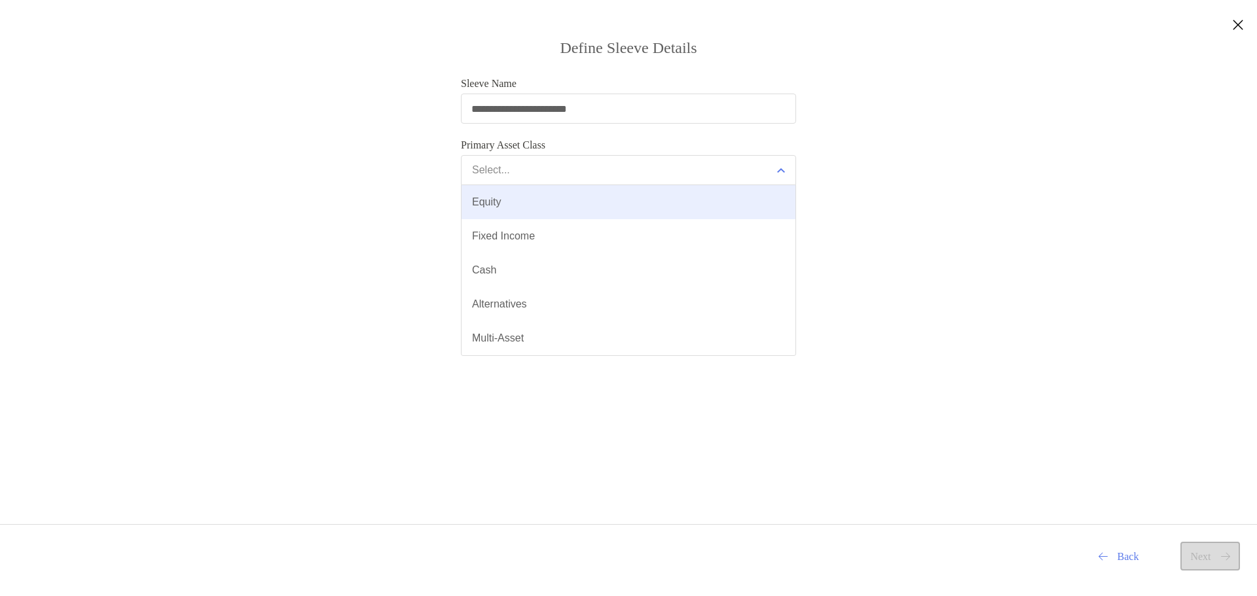
click at [532, 206] on button "Equity" at bounding box center [629, 202] width 334 height 34
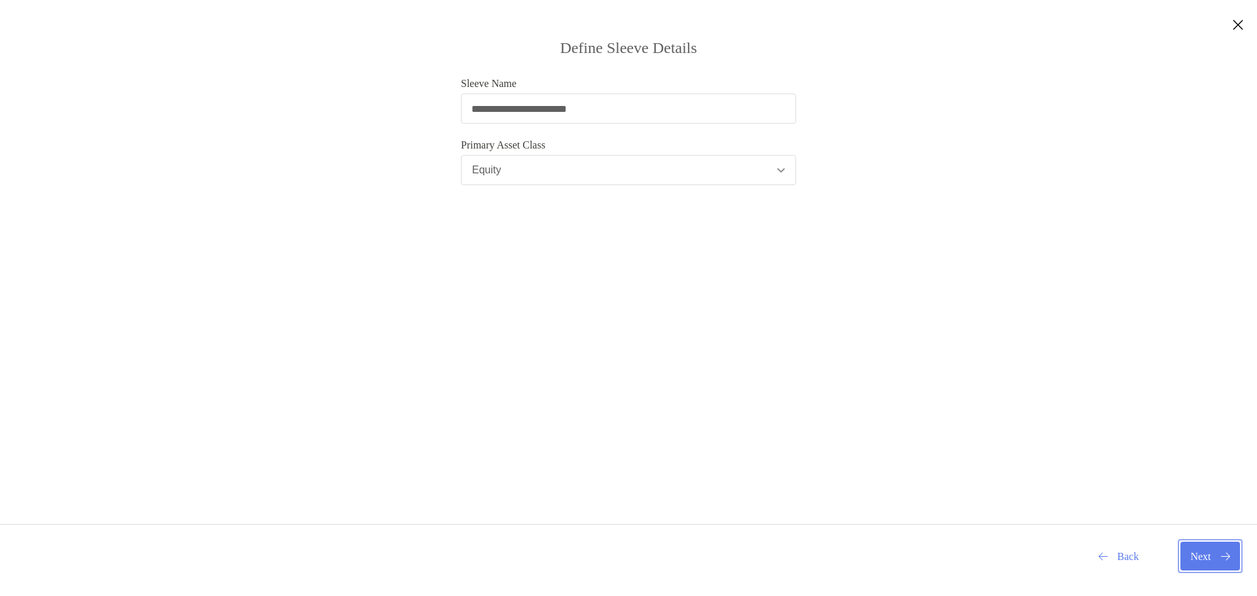
click at [1207, 559] on button "Next" at bounding box center [1211, 556] width 60 height 29
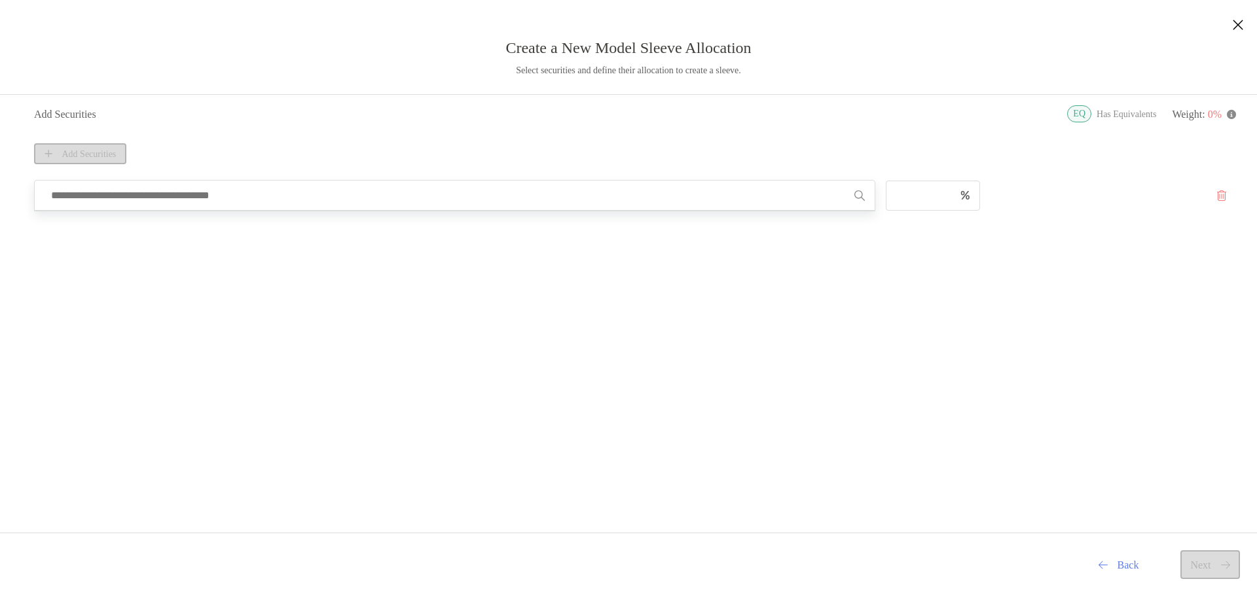
click at [266, 207] on input "modal" at bounding box center [450, 195] width 810 height 29
type input "****"
click at [1101, 563] on button "Back" at bounding box center [1118, 565] width 61 height 29
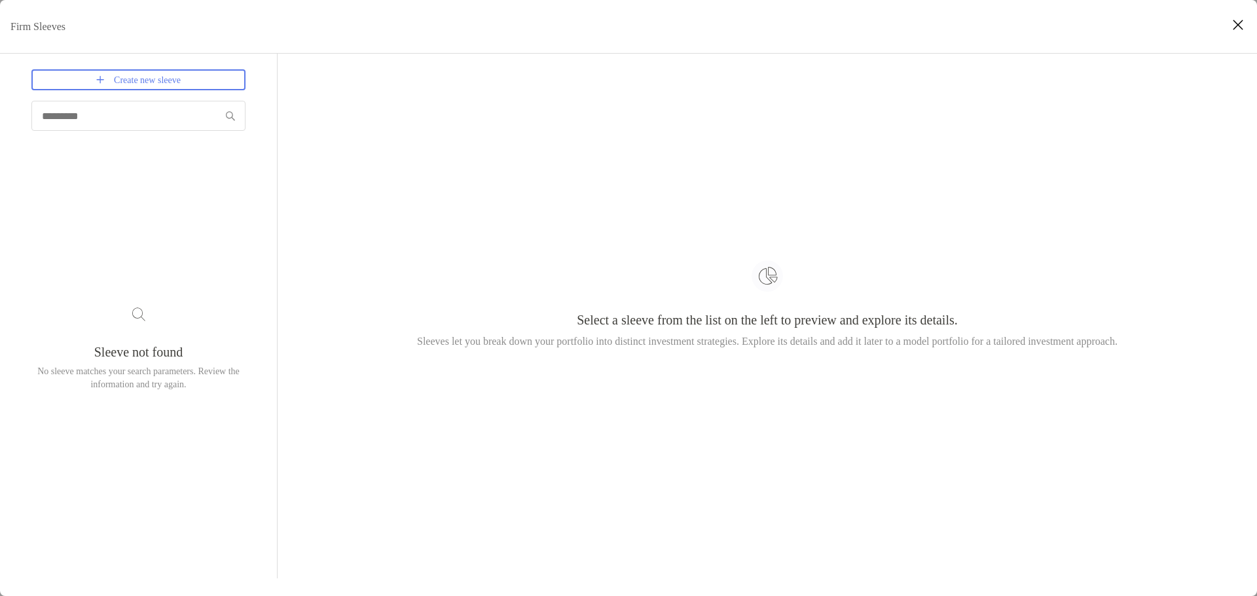
click at [650, 309] on div "Select a sleeve from the list on the left to preview and explore its details. S…" at bounding box center [767, 307] width 917 height 477
click at [122, 118] on input "Firm Sleeves" at bounding box center [126, 116] width 187 height 11
click at [128, 352] on h3 "Sleeve not found" at bounding box center [138, 352] width 89 height 15
click at [1238, 26] on icon "Close modal" at bounding box center [1238, 25] width 12 height 16
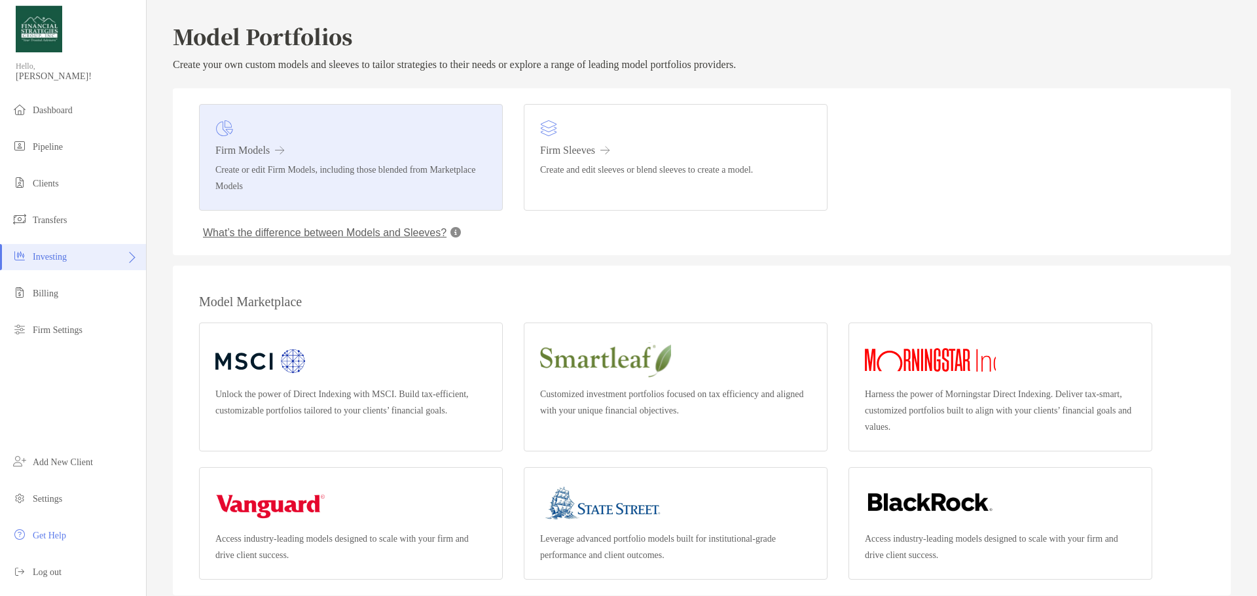
click at [299, 172] on p "Create or edit Firm Models, including those blended from Marketplace Models" at bounding box center [350, 178] width 271 height 33
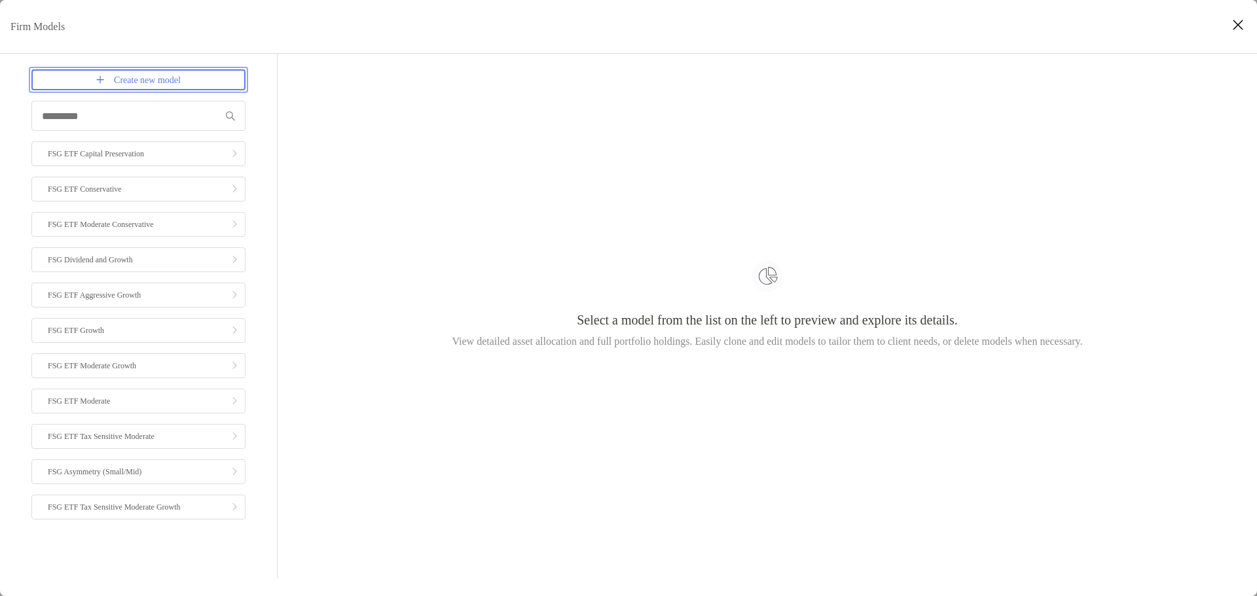
click at [126, 79] on link "Create new model" at bounding box center [138, 79] width 214 height 21
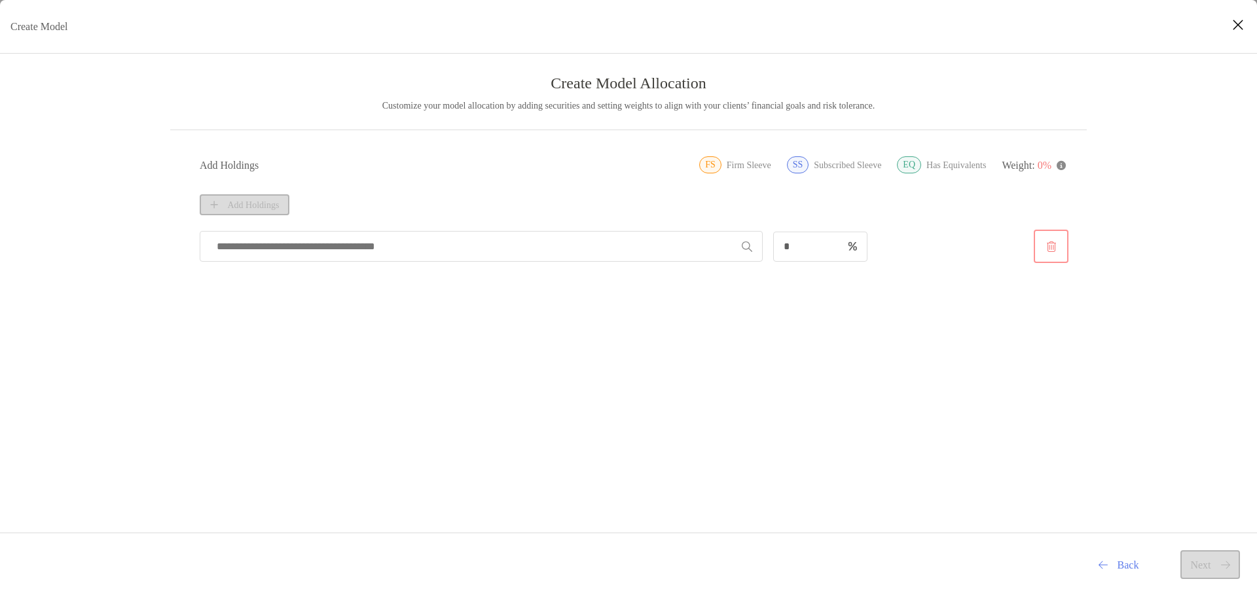
click at [1053, 245] on button "Create Model" at bounding box center [1050, 246] width 29 height 28
click at [1245, 24] on button "Close modal" at bounding box center [1238, 26] width 20 height 20
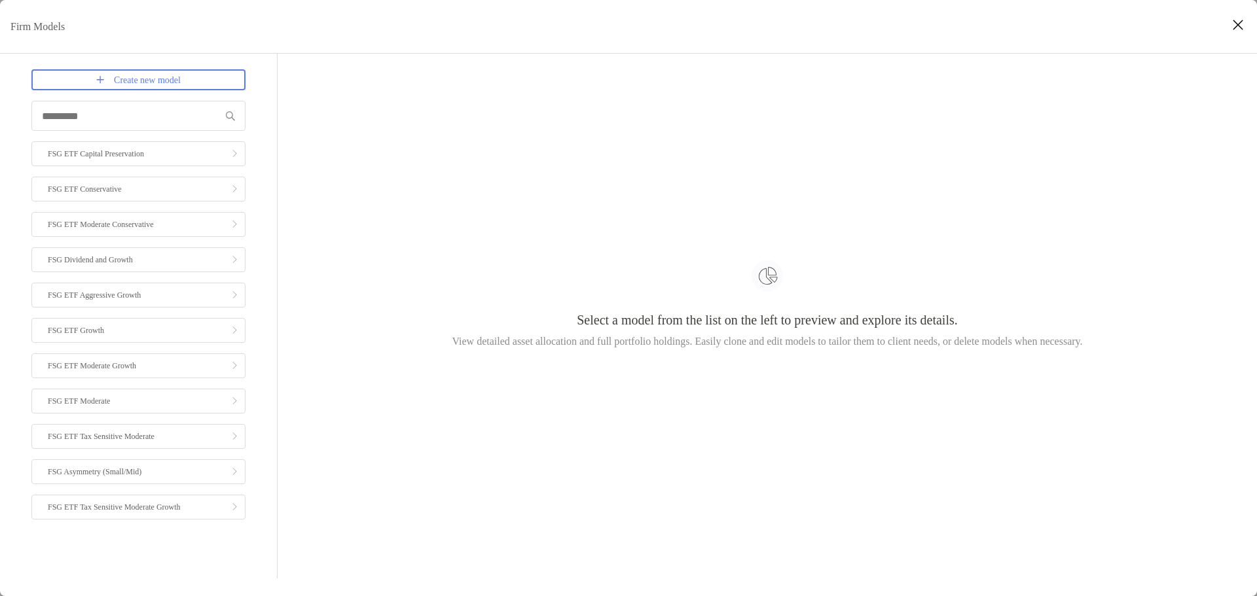
click at [1242, 26] on icon "Close modal" at bounding box center [1238, 25] width 12 height 16
